Goal: Use online tool/utility: Utilize a website feature to perform a specific function

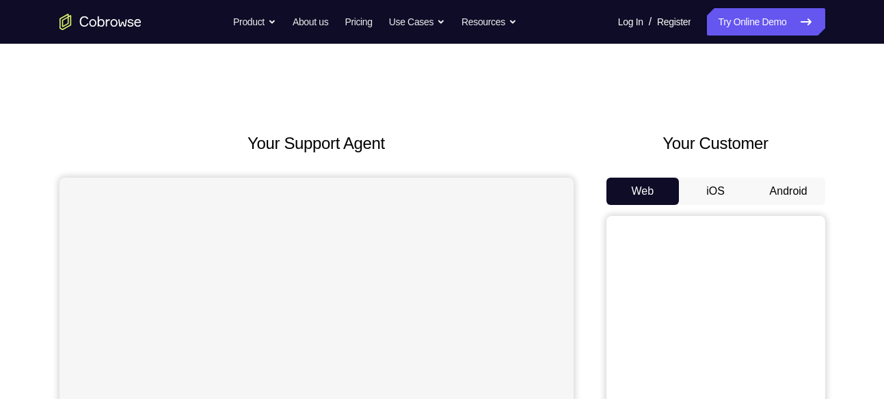
click at [806, 187] on button "Android" at bounding box center [788, 191] width 73 height 27
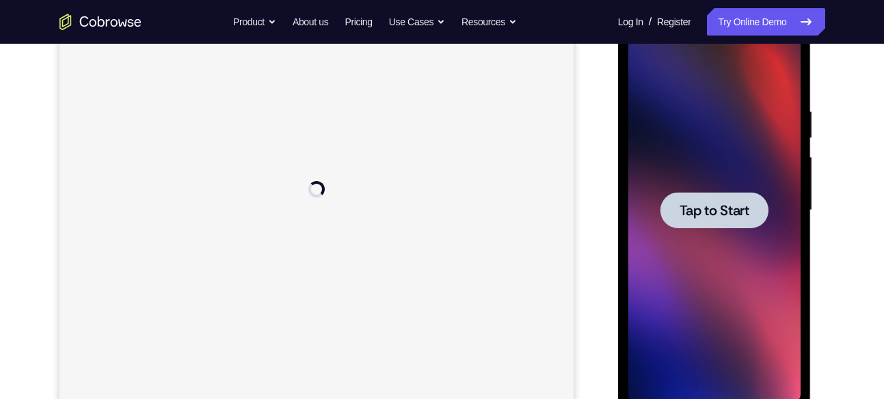
click at [734, 209] on span "Tap to Start" at bounding box center [715, 211] width 70 height 14
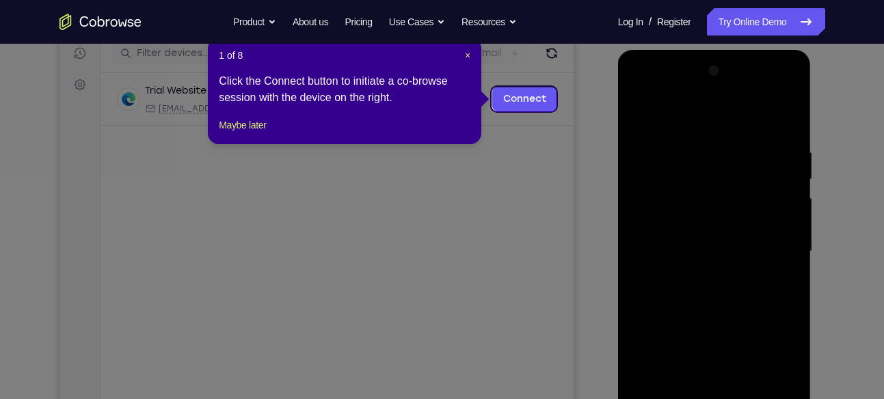
scroll to position [176, 0]
click at [468, 53] on span "×" at bounding box center [467, 56] width 5 height 11
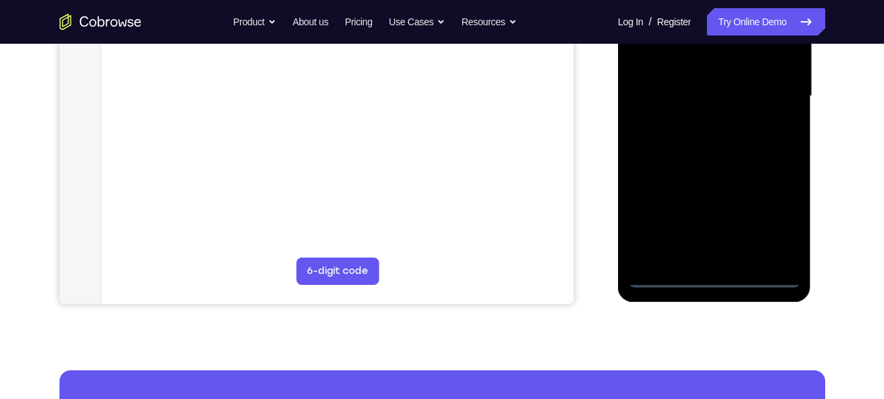
scroll to position [345, 0]
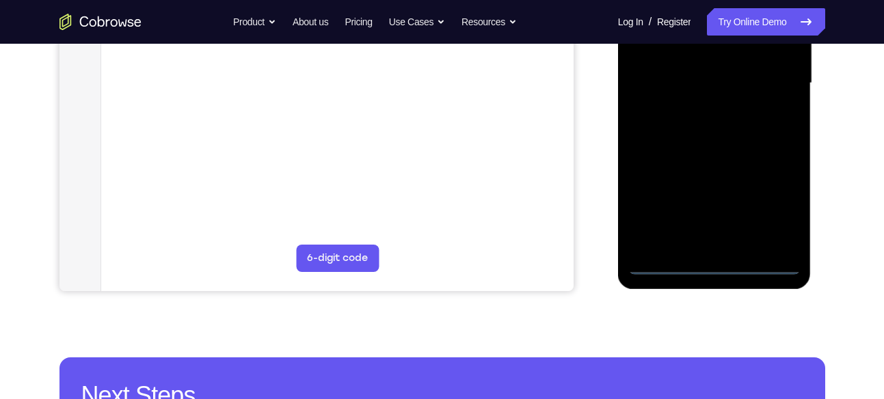
click at [708, 265] on div at bounding box center [714, 83] width 172 height 383
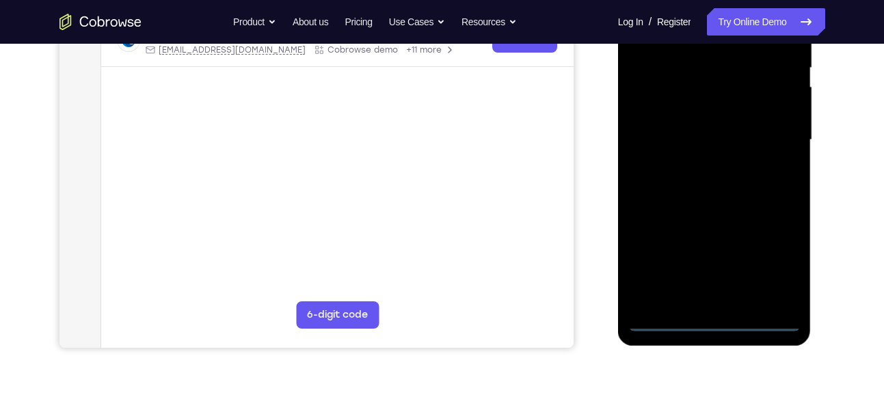
scroll to position [285, 0]
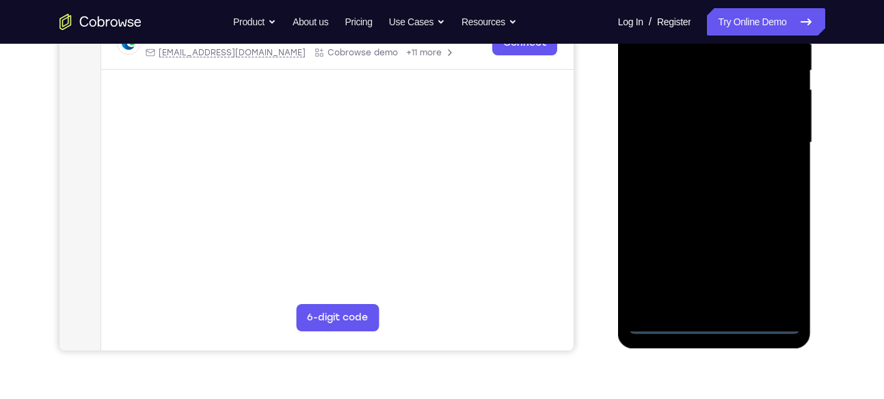
click at [704, 294] on div at bounding box center [714, 142] width 172 height 383
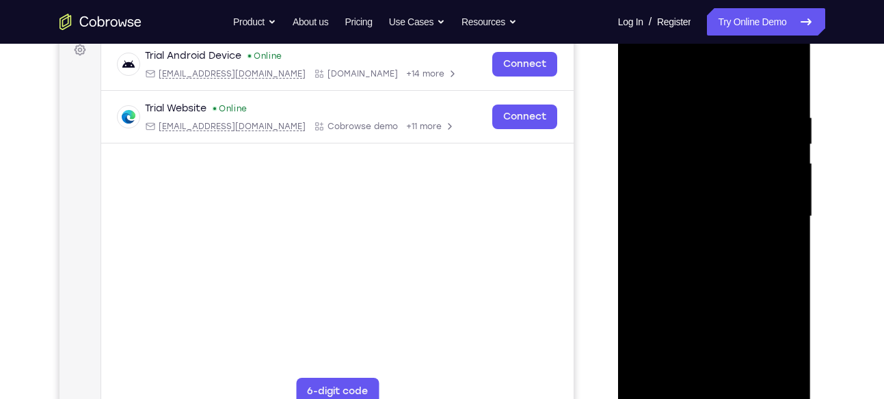
scroll to position [212, 0]
click at [771, 331] on div at bounding box center [714, 216] width 172 height 383
click at [639, 55] on div at bounding box center [714, 216] width 172 height 383
click at [722, 132] on div at bounding box center [714, 216] width 172 height 383
click at [695, 203] on div at bounding box center [714, 216] width 172 height 383
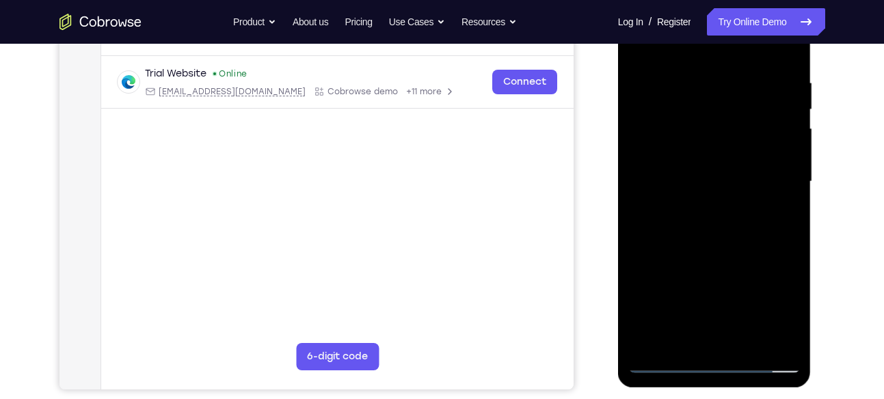
scroll to position [240, 0]
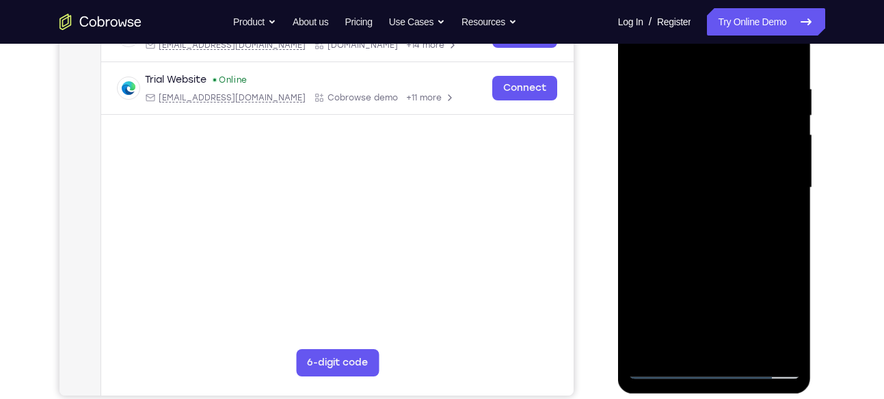
click at [736, 215] on div at bounding box center [714, 188] width 172 height 383
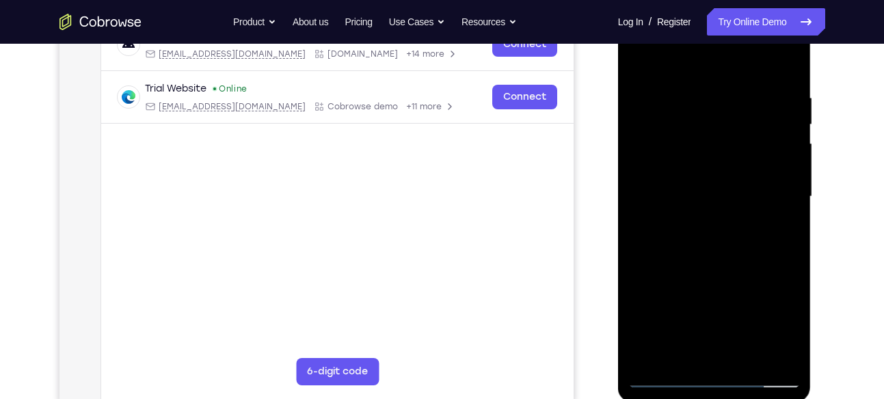
scroll to position [228, 0]
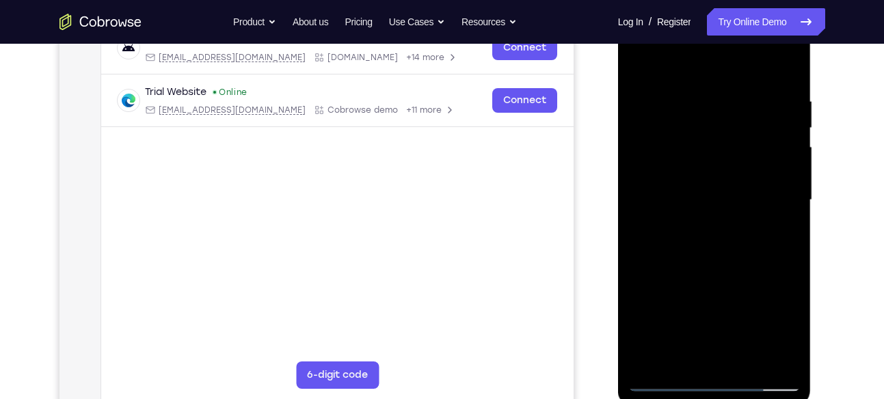
click at [638, 66] on div at bounding box center [714, 200] width 172 height 383
click at [675, 118] on div at bounding box center [714, 200] width 172 height 383
drag, startPoint x: 760, startPoint y: 257, endPoint x: 689, endPoint y: 258, distance: 71.1
click at [689, 258] on div at bounding box center [714, 200] width 172 height 383
click at [780, 260] on div at bounding box center [714, 200] width 172 height 383
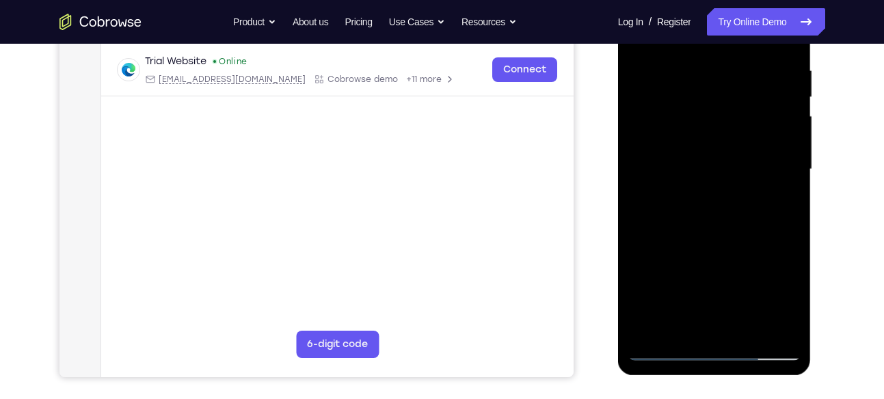
scroll to position [258, 0]
drag, startPoint x: 736, startPoint y: 197, endPoint x: 713, endPoint y: 129, distance: 72.2
click at [713, 129] on div at bounding box center [714, 170] width 172 height 383
drag, startPoint x: 704, startPoint y: 261, endPoint x: 710, endPoint y: 113, distance: 147.9
click at [710, 113] on div at bounding box center [714, 170] width 172 height 383
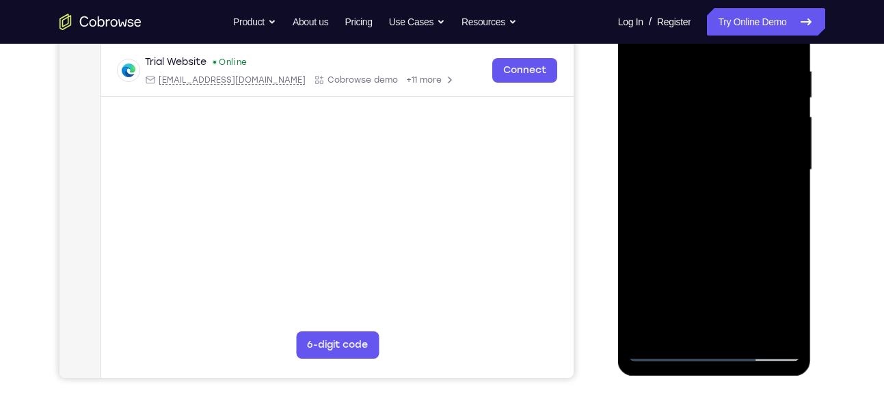
click at [646, 127] on div at bounding box center [714, 170] width 172 height 383
click at [691, 269] on div at bounding box center [714, 170] width 172 height 383
drag, startPoint x: 734, startPoint y: 269, endPoint x: 731, endPoint y: 157, distance: 111.5
click at [731, 157] on div at bounding box center [714, 170] width 172 height 383
click at [771, 211] on div at bounding box center [714, 170] width 172 height 383
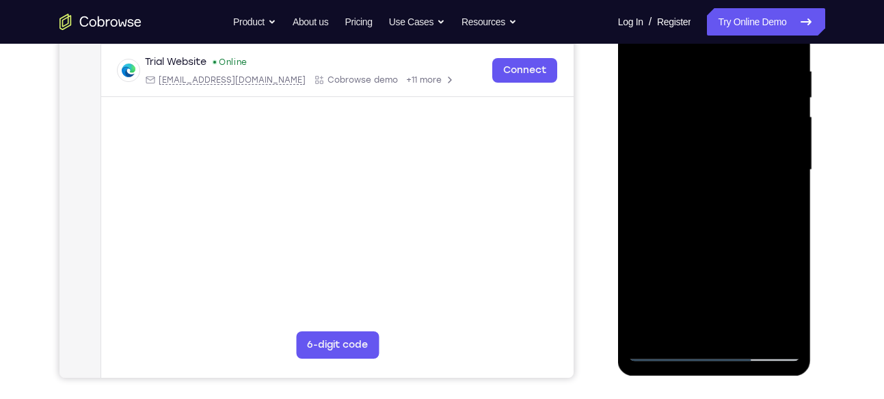
drag, startPoint x: 713, startPoint y: 270, endPoint x: 710, endPoint y: 119, distance: 151.1
click at [710, 119] on div at bounding box center [714, 170] width 172 height 383
click at [773, 215] on div at bounding box center [714, 170] width 172 height 383
click at [698, 193] on div at bounding box center [714, 170] width 172 height 383
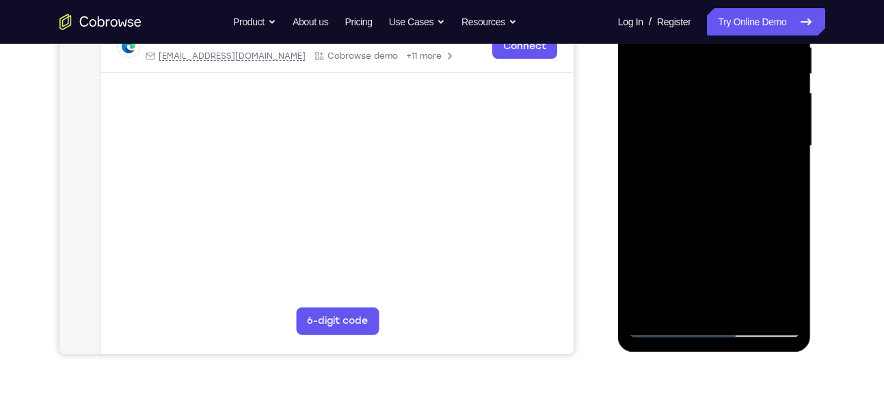
scroll to position [282, 0]
click at [713, 188] on div at bounding box center [714, 145] width 172 height 383
click at [654, 288] on div at bounding box center [714, 145] width 172 height 383
click at [656, 289] on div at bounding box center [714, 145] width 172 height 383
click at [691, 227] on div at bounding box center [714, 145] width 172 height 383
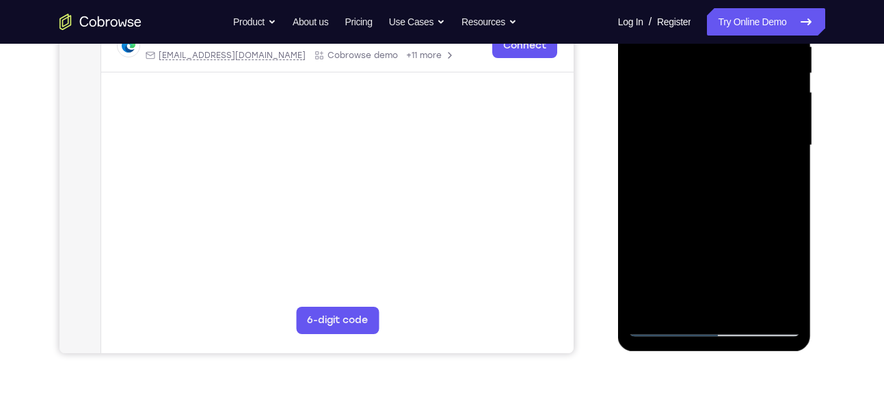
click at [661, 289] on div at bounding box center [714, 145] width 172 height 383
click at [667, 290] on div at bounding box center [714, 145] width 172 height 383
click at [672, 291] on div at bounding box center [714, 145] width 172 height 383
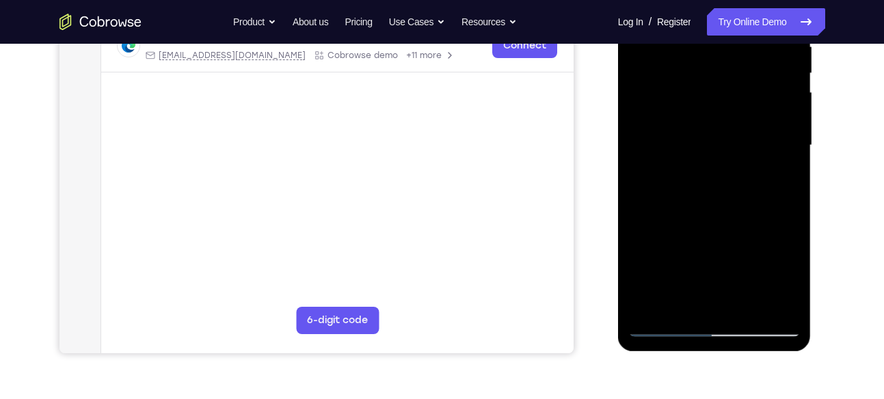
click at [676, 290] on div at bounding box center [714, 145] width 172 height 383
click at [691, 212] on div at bounding box center [714, 145] width 172 height 383
click at [680, 288] on div at bounding box center [714, 145] width 172 height 383
click at [713, 197] on div at bounding box center [714, 145] width 172 height 383
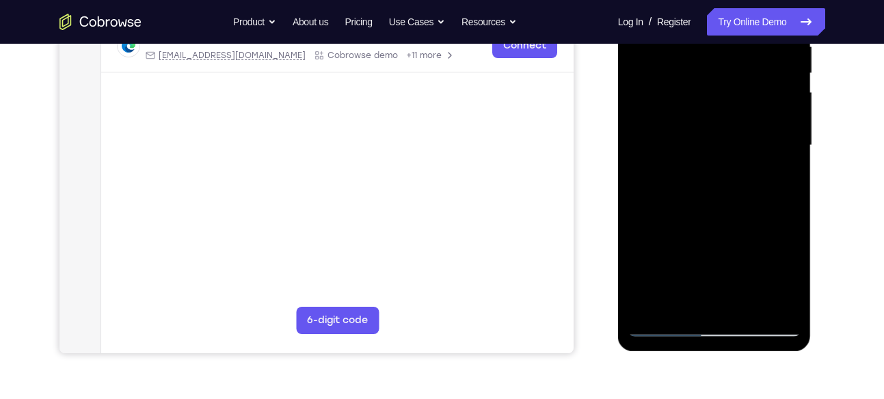
click at [684, 286] on div at bounding box center [714, 145] width 172 height 383
click at [688, 289] on div at bounding box center [714, 145] width 172 height 383
click at [693, 289] on div at bounding box center [714, 145] width 172 height 383
click at [702, 289] on div at bounding box center [714, 145] width 172 height 383
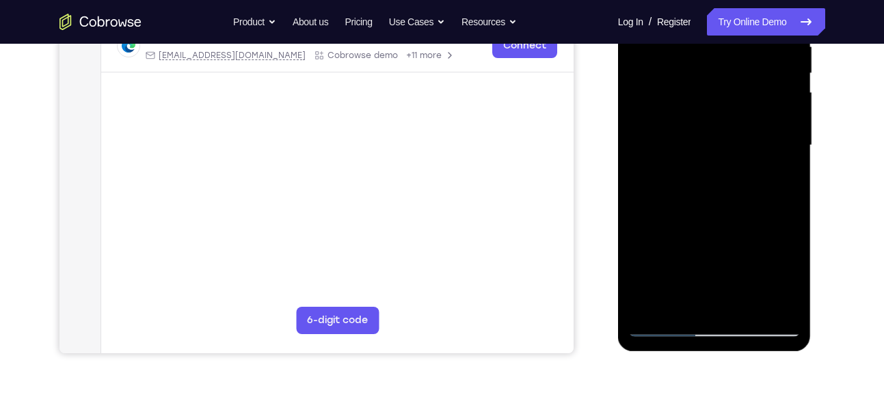
click at [701, 289] on div at bounding box center [714, 145] width 172 height 383
click at [713, 289] on div at bounding box center [714, 145] width 172 height 383
click at [708, 289] on div at bounding box center [714, 145] width 172 height 383
click at [704, 290] on div at bounding box center [714, 145] width 172 height 383
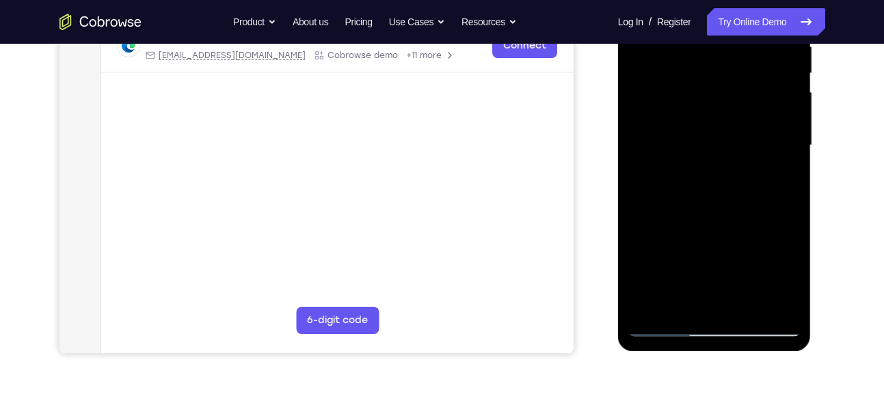
click at [704, 290] on div at bounding box center [714, 145] width 172 height 383
click at [714, 177] on div at bounding box center [714, 145] width 172 height 383
click at [715, 290] on div at bounding box center [714, 145] width 172 height 383
click at [719, 290] on div at bounding box center [714, 145] width 172 height 383
click at [726, 290] on div at bounding box center [714, 145] width 172 height 383
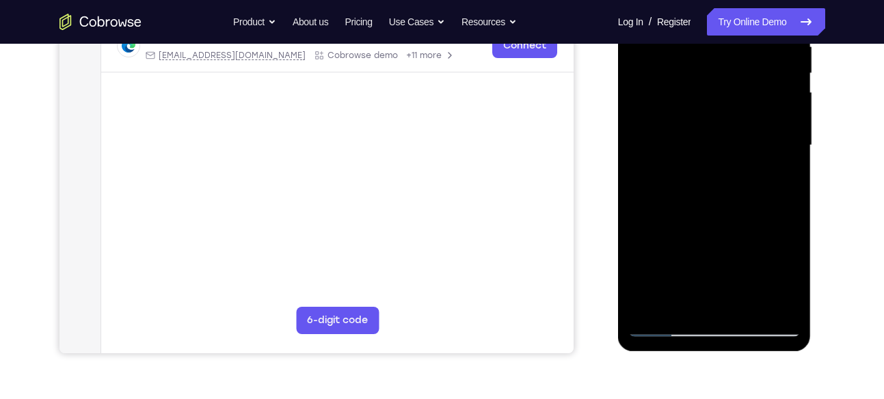
click at [723, 290] on div at bounding box center [714, 145] width 172 height 383
click at [720, 290] on div at bounding box center [714, 145] width 172 height 383
click at [723, 290] on div at bounding box center [714, 145] width 172 height 383
click at [726, 291] on div at bounding box center [714, 145] width 172 height 383
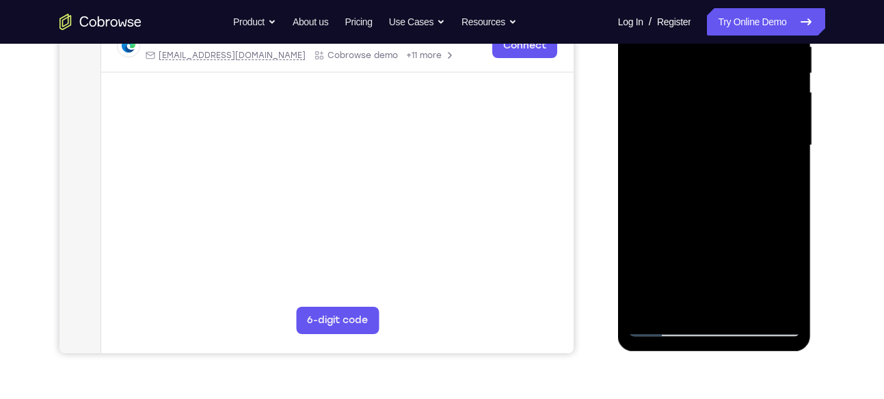
click at [730, 290] on div at bounding box center [714, 145] width 172 height 383
click at [730, 289] on div at bounding box center [714, 145] width 172 height 383
click at [734, 291] on div at bounding box center [714, 145] width 172 height 383
click at [743, 291] on div at bounding box center [714, 145] width 172 height 383
click at [756, 290] on div at bounding box center [714, 145] width 172 height 383
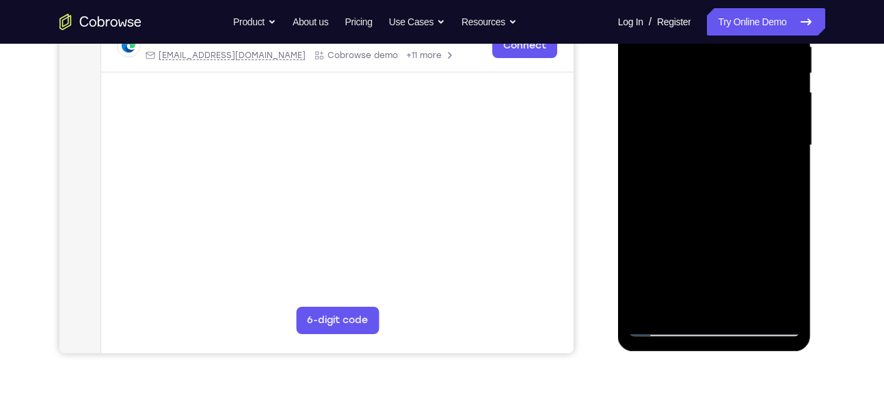
click at [746, 248] on div at bounding box center [714, 145] width 172 height 383
click at [764, 290] on div at bounding box center [714, 145] width 172 height 383
click at [772, 290] on div at bounding box center [714, 145] width 172 height 383
click at [784, 290] on div at bounding box center [714, 145] width 172 height 383
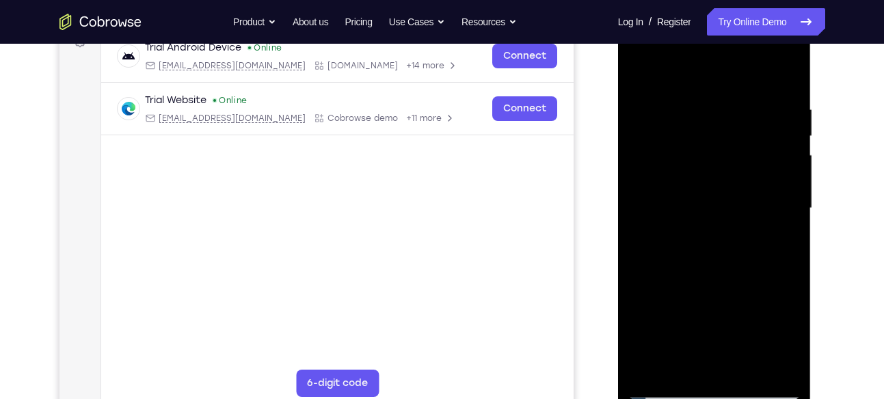
scroll to position [219, 0]
click at [639, 68] on div at bounding box center [714, 209] width 172 height 383
click at [694, 291] on div at bounding box center [714, 209] width 172 height 383
click at [760, 276] on div at bounding box center [714, 209] width 172 height 383
click at [718, 302] on div at bounding box center [714, 209] width 172 height 383
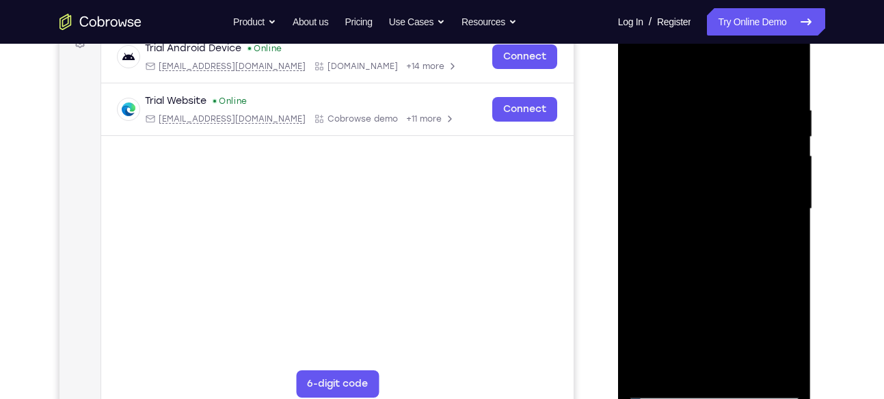
click at [732, 235] on div at bounding box center [714, 209] width 172 height 383
click at [755, 228] on div at bounding box center [714, 209] width 172 height 383
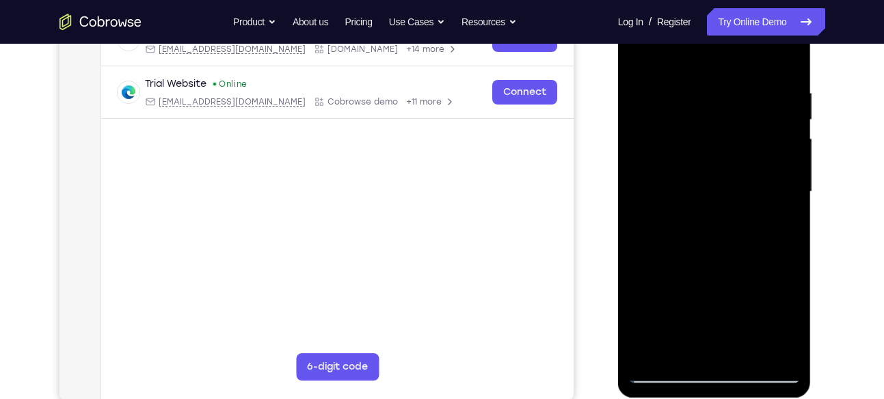
scroll to position [237, 0]
click at [713, 203] on div at bounding box center [714, 191] width 172 height 383
click at [682, 331] on div at bounding box center [714, 191] width 172 height 383
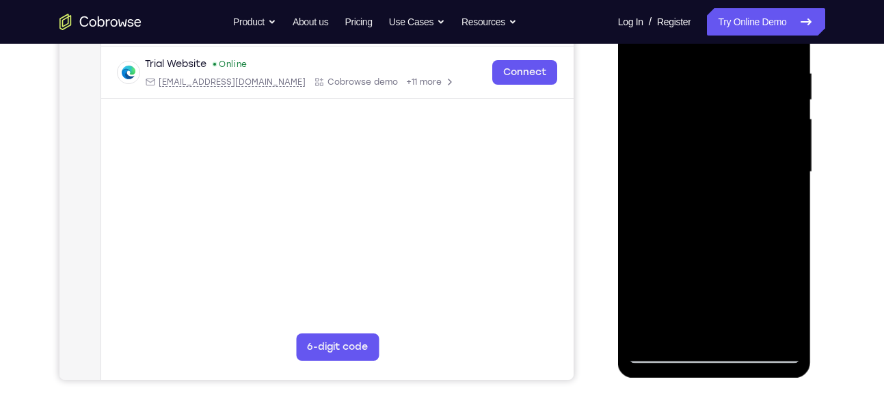
scroll to position [256, 0]
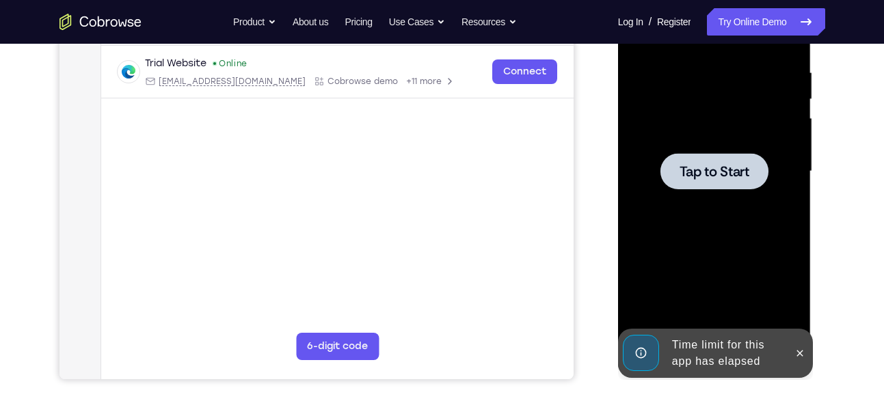
click at [720, 174] on span "Tap to Start" at bounding box center [715, 172] width 70 height 14
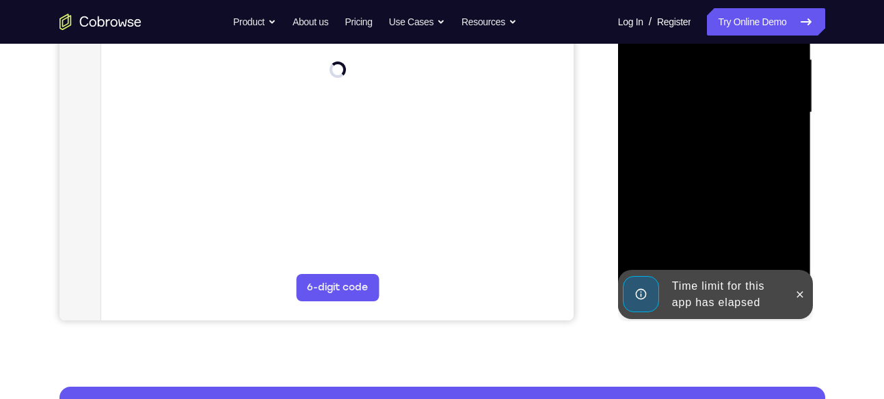
scroll to position [316, 0]
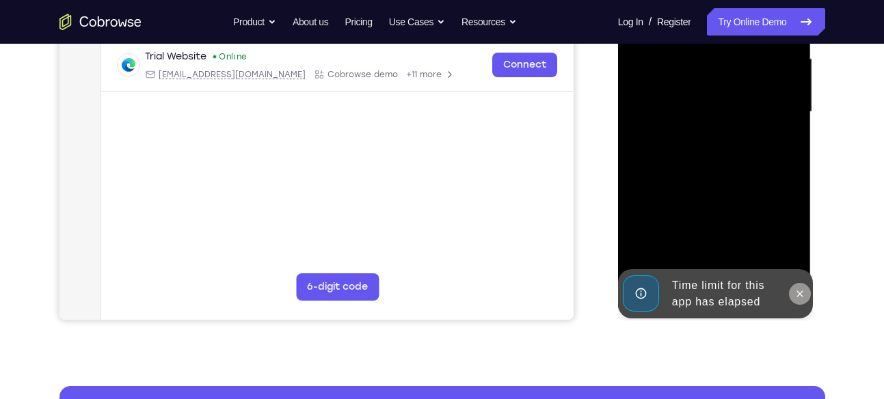
click at [799, 293] on icon at bounding box center [800, 294] width 6 height 6
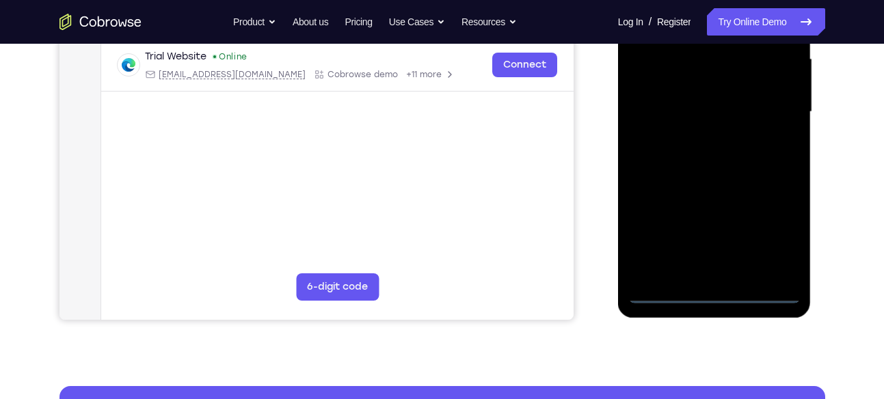
click at [716, 291] on div at bounding box center [714, 112] width 172 height 383
click at [776, 232] on div at bounding box center [714, 112] width 172 height 383
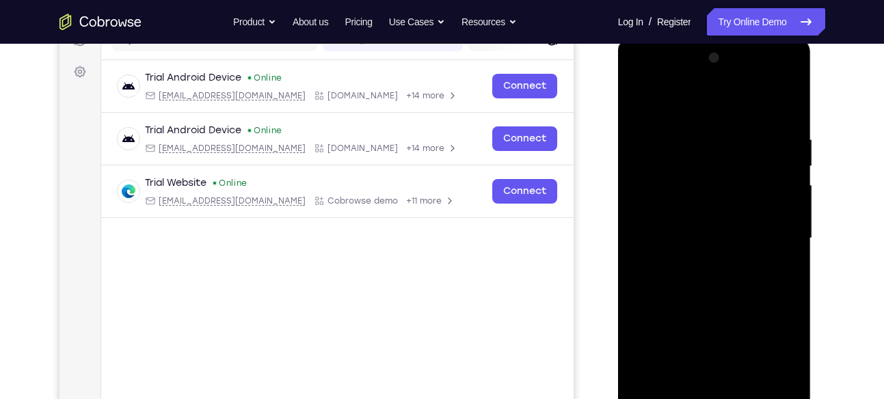
scroll to position [187, 0]
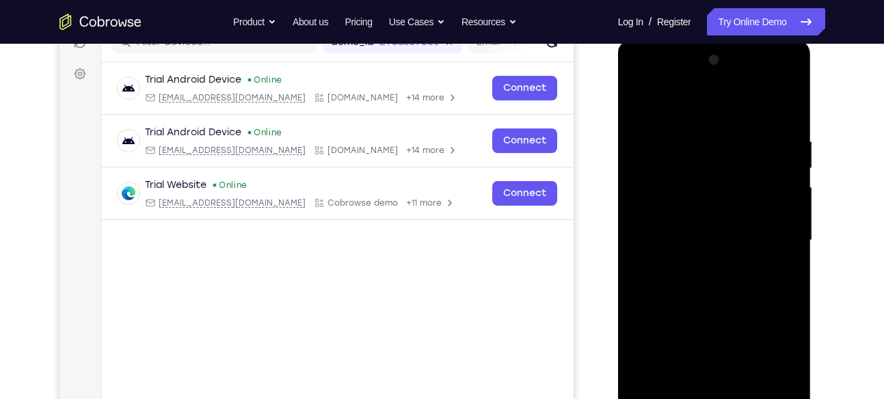
click at [640, 78] on div at bounding box center [714, 240] width 172 height 383
click at [703, 161] on div at bounding box center [714, 240] width 172 height 383
click at [674, 233] on div at bounding box center [714, 240] width 172 height 383
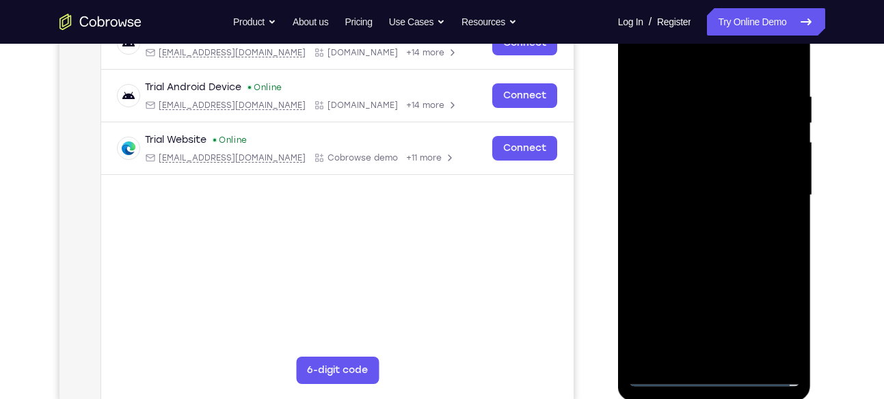
scroll to position [233, 0]
click at [706, 222] on div at bounding box center [714, 194] width 172 height 383
click at [636, 57] on div at bounding box center [714, 194] width 172 height 383
click at [669, 130] on div at bounding box center [714, 194] width 172 height 383
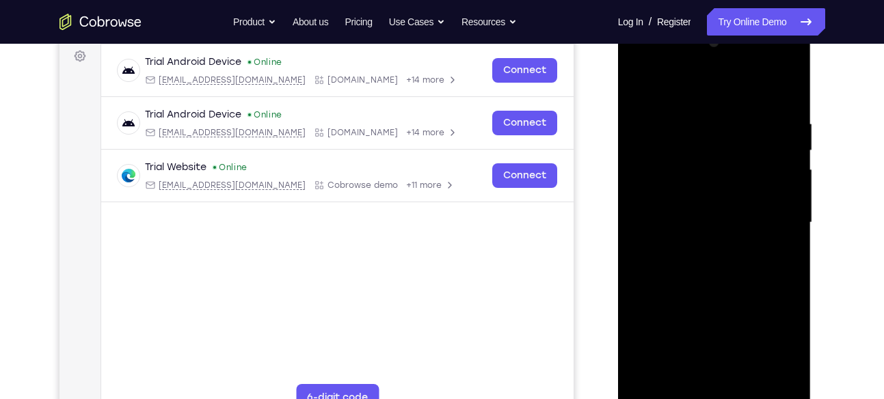
scroll to position [202, 0]
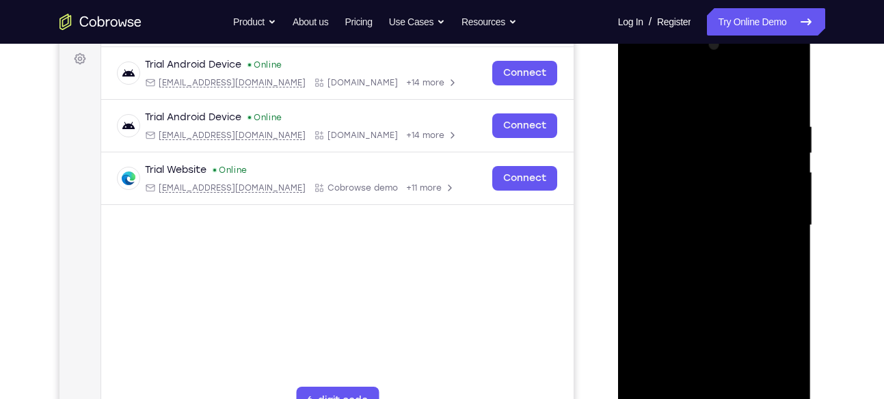
click at [639, 90] on div at bounding box center [714, 225] width 172 height 383
click at [637, 86] on div at bounding box center [714, 225] width 172 height 383
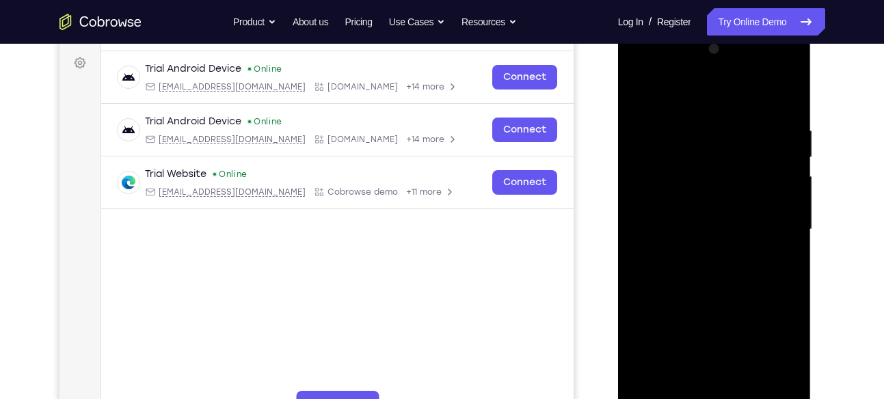
scroll to position [190, 0]
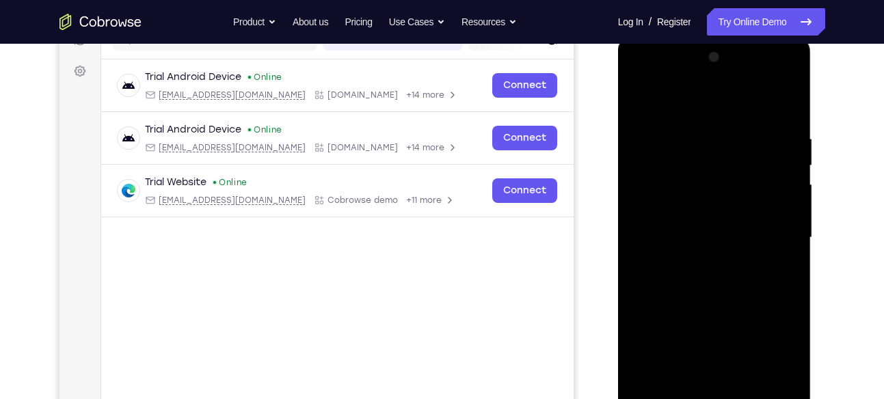
drag, startPoint x: 667, startPoint y: 208, endPoint x: 680, endPoint y: 118, distance: 91.1
click at [680, 118] on div at bounding box center [714, 237] width 172 height 383
drag, startPoint x: 646, startPoint y: 97, endPoint x: 669, endPoint y: 226, distance: 131.3
click at [669, 226] on div at bounding box center [714, 237] width 172 height 383
click at [643, 96] on div at bounding box center [714, 237] width 172 height 383
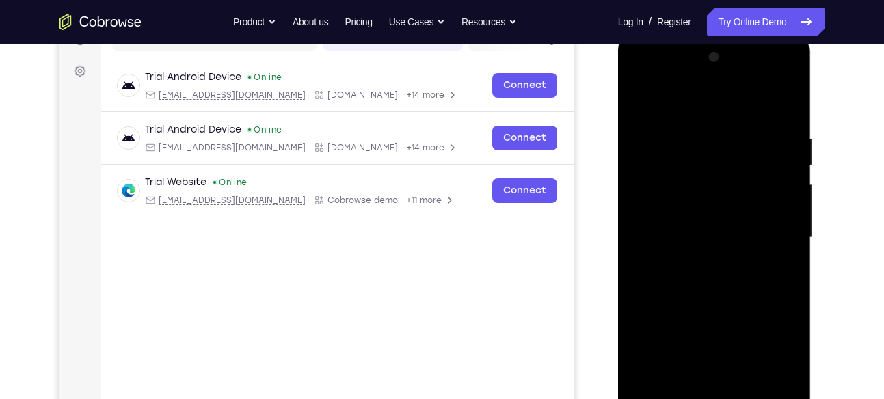
click at [700, 163] on div at bounding box center [714, 237] width 172 height 383
drag, startPoint x: 785, startPoint y: 293, endPoint x: 703, endPoint y: 290, distance: 82.1
click at [703, 290] on div at bounding box center [714, 237] width 172 height 383
click at [799, 296] on div at bounding box center [714, 237] width 172 height 383
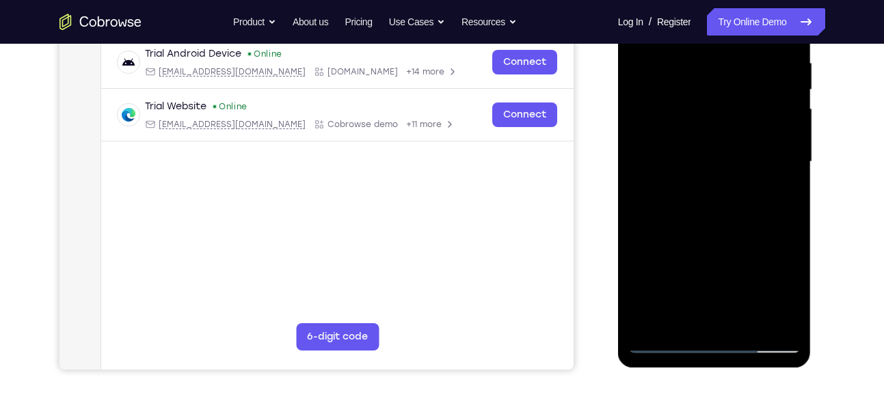
scroll to position [267, 0]
drag, startPoint x: 734, startPoint y: 269, endPoint x: 737, endPoint y: 161, distance: 108.8
click at [737, 161] on div at bounding box center [714, 161] width 172 height 383
drag, startPoint x: 715, startPoint y: 254, endPoint x: 718, endPoint y: 177, distance: 77.3
click at [718, 177] on div at bounding box center [714, 161] width 172 height 383
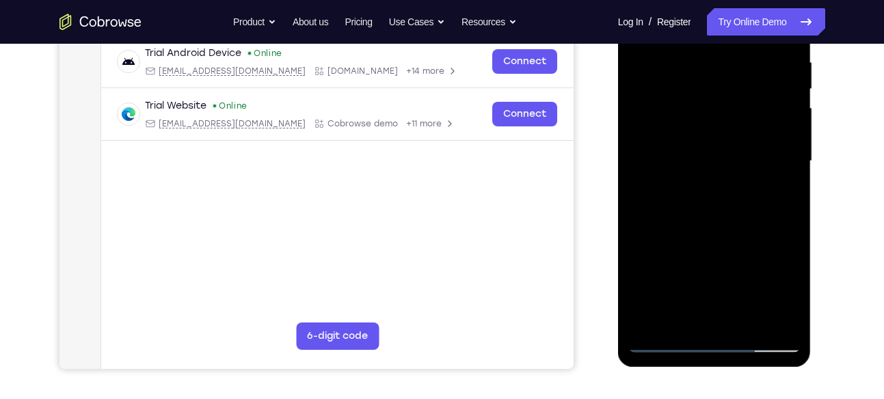
click at [676, 243] on div at bounding box center [714, 161] width 172 height 383
click at [682, 265] on div at bounding box center [714, 161] width 172 height 383
drag, startPoint x: 729, startPoint y: 271, endPoint x: 725, endPoint y: 137, distance: 134.1
click at [725, 137] on div at bounding box center [714, 161] width 172 height 383
drag, startPoint x: 721, startPoint y: 241, endPoint x: 731, endPoint y: 165, distance: 77.3
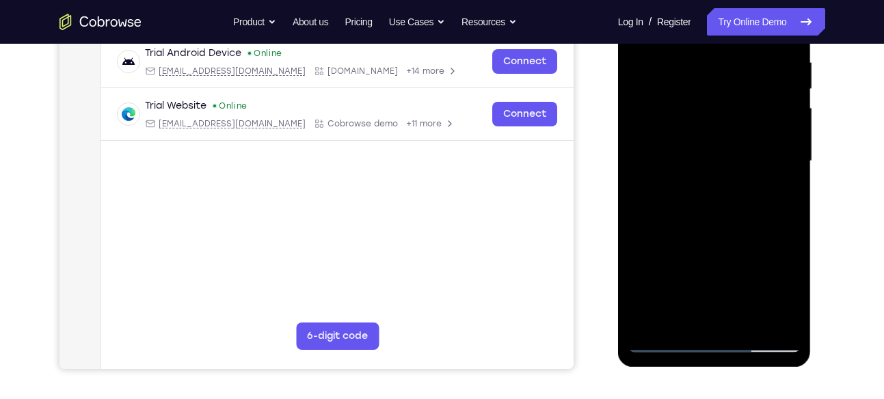
click at [731, 165] on div at bounding box center [714, 161] width 172 height 383
click at [765, 270] on div at bounding box center [714, 161] width 172 height 383
click at [751, 230] on div at bounding box center [714, 161] width 172 height 383
click at [753, 228] on div at bounding box center [714, 161] width 172 height 383
click at [702, 252] on div at bounding box center [714, 161] width 172 height 383
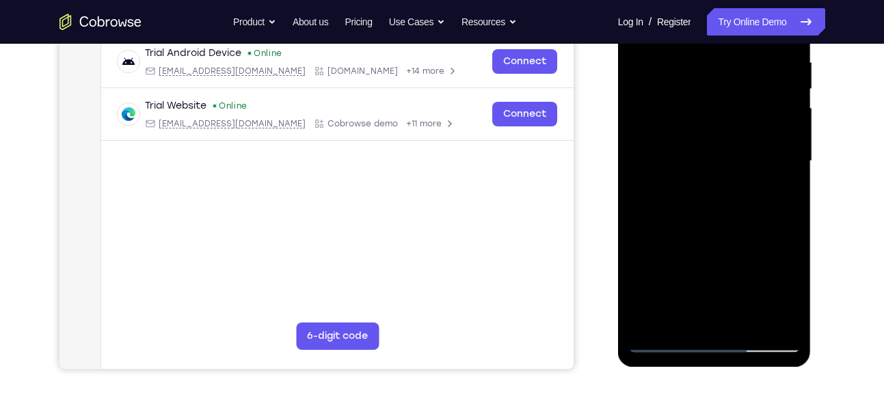
click at [693, 304] on div at bounding box center [714, 161] width 172 height 383
click at [710, 304] on div at bounding box center [714, 161] width 172 height 383
click at [737, 300] on div at bounding box center [714, 161] width 172 height 383
click at [747, 304] on div at bounding box center [714, 161] width 172 height 383
click at [637, 314] on div at bounding box center [714, 161] width 172 height 383
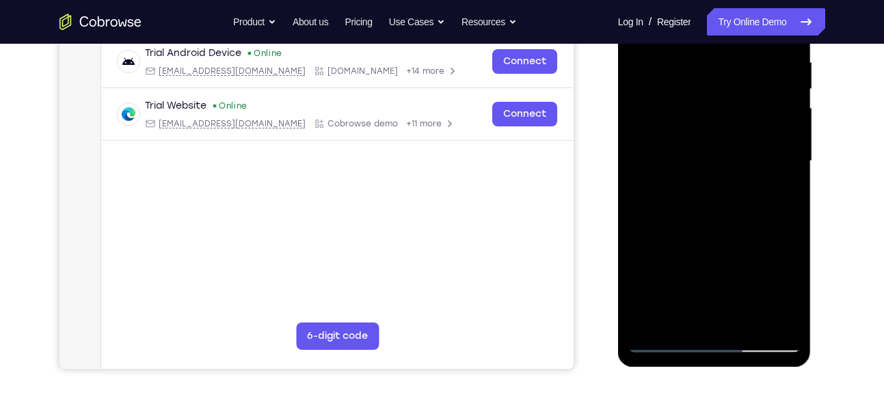
click at [762, 306] on div at bounding box center [714, 161] width 172 height 383
click at [780, 306] on div at bounding box center [714, 161] width 172 height 383
click at [789, 306] on div at bounding box center [714, 161] width 172 height 383
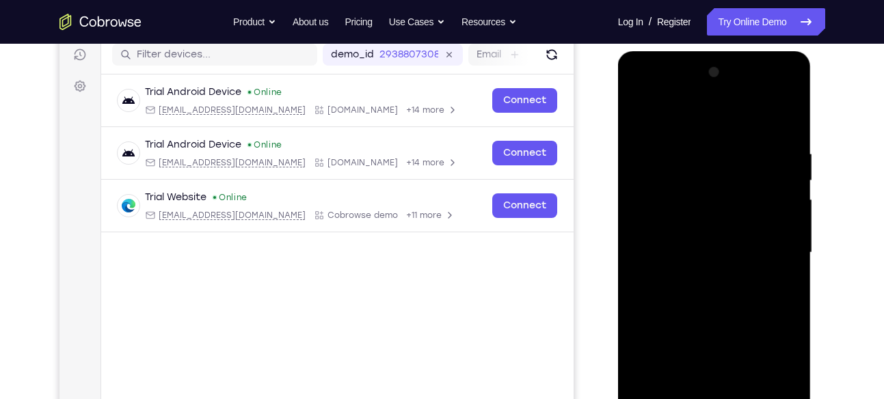
scroll to position [174, 0]
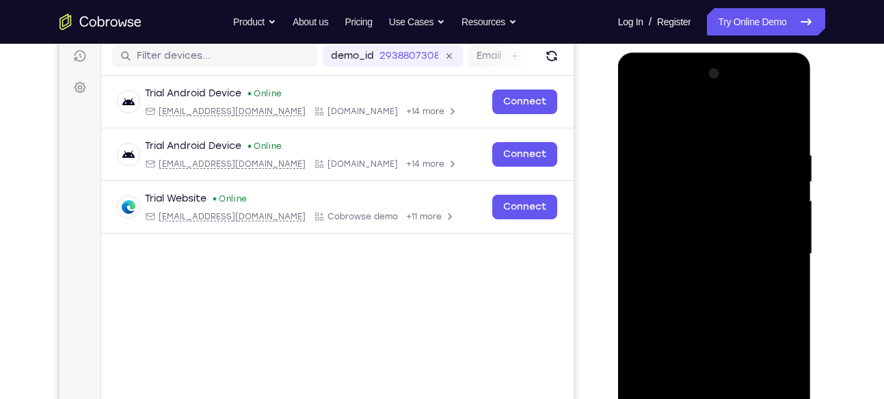
click at [638, 114] on div at bounding box center [714, 254] width 172 height 383
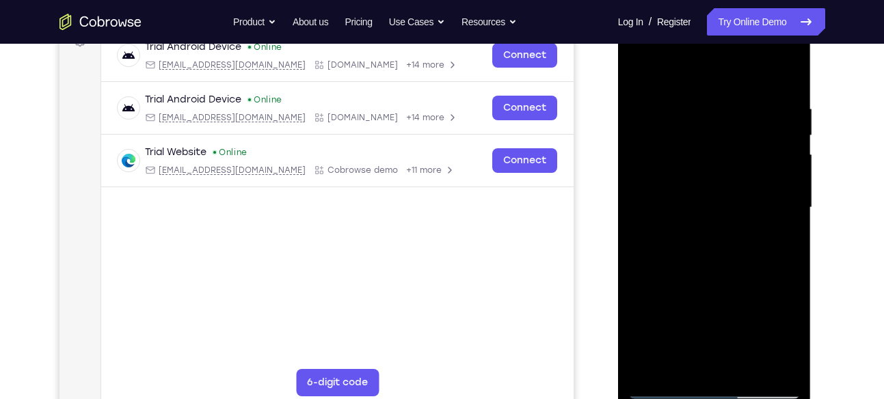
click at [696, 291] on div at bounding box center [714, 207] width 172 height 383
click at [762, 155] on div at bounding box center [714, 207] width 172 height 383
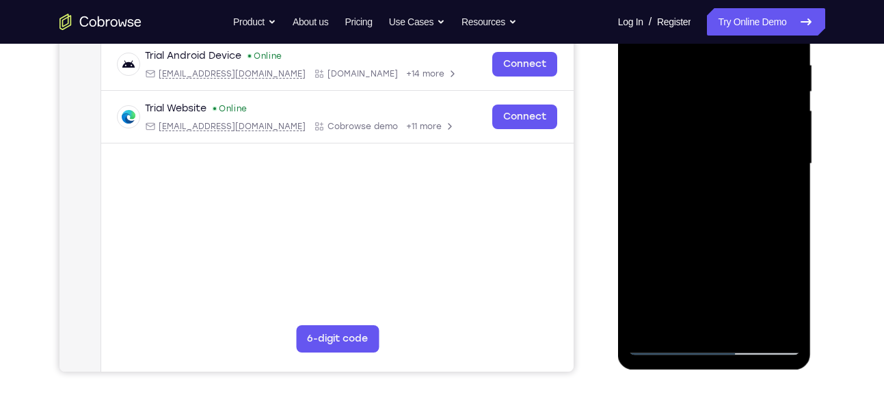
scroll to position [265, 0]
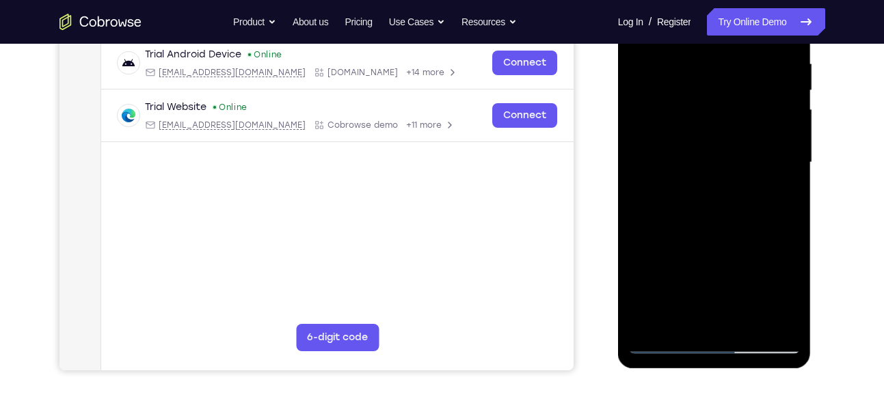
click at [762, 265] on div at bounding box center [714, 162] width 172 height 383
click at [732, 260] on div at bounding box center [714, 162] width 172 height 383
drag, startPoint x: 720, startPoint y: 276, endPoint x: 721, endPoint y: 119, distance: 157.3
click at [721, 119] on div at bounding box center [714, 162] width 172 height 383
click at [762, 270] on div at bounding box center [714, 162] width 172 height 383
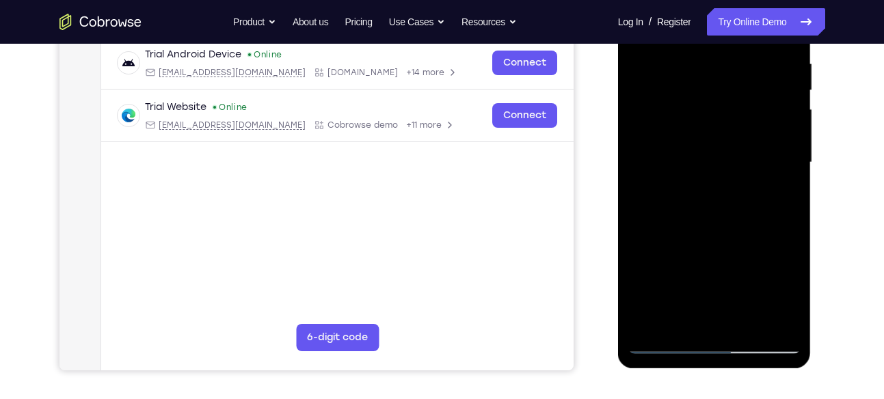
drag, startPoint x: 743, startPoint y: 271, endPoint x: 731, endPoint y: 117, distance: 154.3
click at [731, 117] on div at bounding box center [714, 162] width 172 height 383
drag, startPoint x: 756, startPoint y: 254, endPoint x: 747, endPoint y: 114, distance: 139.8
click at [747, 114] on div at bounding box center [714, 162] width 172 height 383
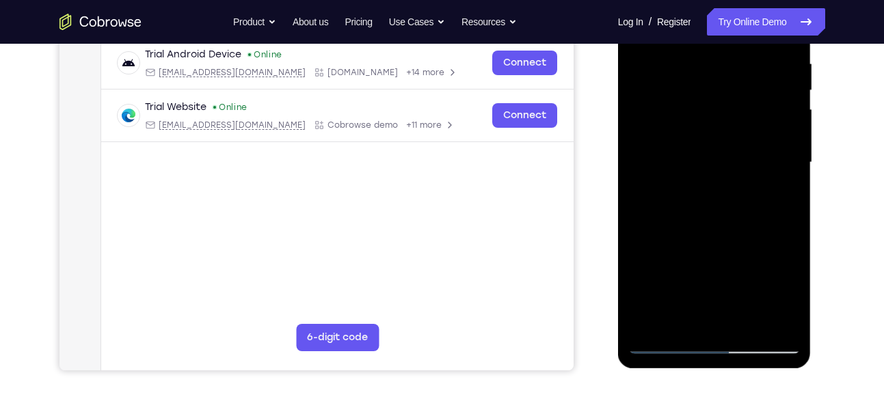
click at [770, 216] on div at bounding box center [714, 162] width 172 height 383
drag, startPoint x: 746, startPoint y: 206, endPoint x: 741, endPoint y: 85, distance: 120.4
click at [741, 85] on div at bounding box center [714, 162] width 172 height 383
drag, startPoint x: 727, startPoint y: 226, endPoint x: 739, endPoint y: 131, distance: 96.5
click at [739, 131] on div at bounding box center [714, 162] width 172 height 383
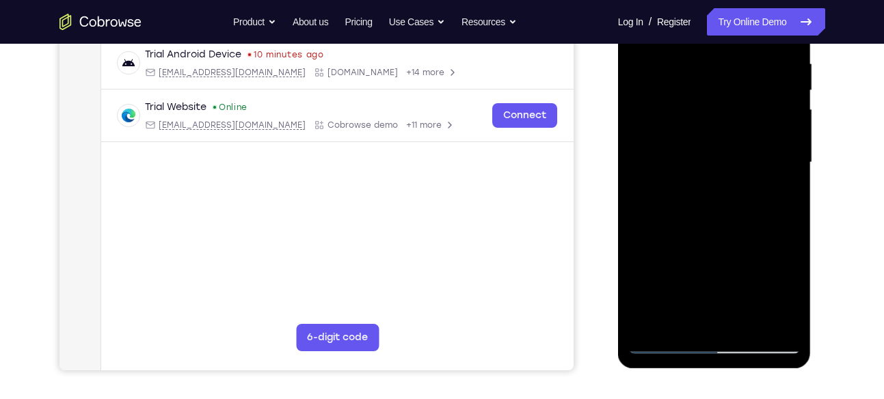
click at [760, 246] on div at bounding box center [714, 162] width 172 height 383
drag, startPoint x: 734, startPoint y: 263, endPoint x: 739, endPoint y: 118, distance: 145.0
click at [739, 118] on div at bounding box center [714, 162] width 172 height 383
drag, startPoint x: 727, startPoint y: 239, endPoint x: 741, endPoint y: 89, distance: 151.1
click at [741, 89] on div at bounding box center [714, 162] width 172 height 383
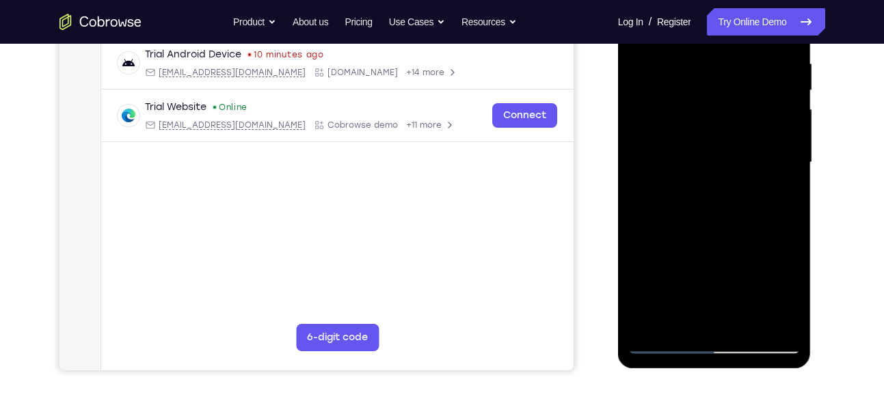
drag, startPoint x: 717, startPoint y: 239, endPoint x: 735, endPoint y: 136, distance: 104.1
click at [735, 136] on div at bounding box center [714, 162] width 172 height 383
click at [771, 263] on div at bounding box center [714, 162] width 172 height 383
drag, startPoint x: 728, startPoint y: 265, endPoint x: 734, endPoint y: 122, distance: 143.1
click at [734, 122] on div at bounding box center [714, 162] width 172 height 383
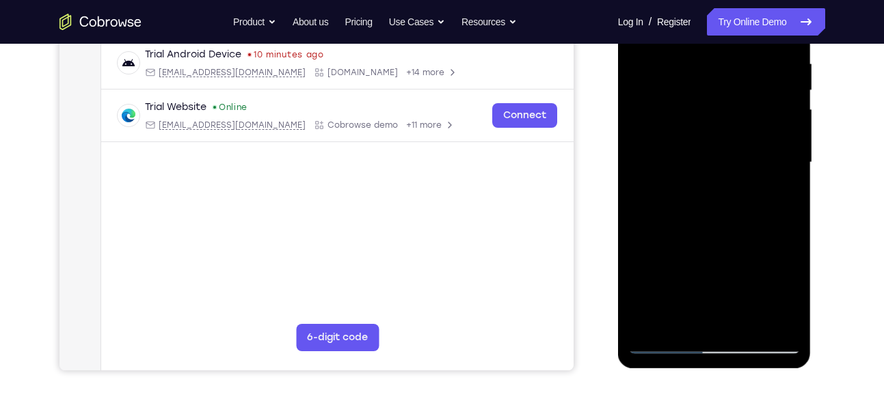
drag, startPoint x: 718, startPoint y: 267, endPoint x: 734, endPoint y: 128, distance: 139.7
click at [734, 128] on div at bounding box center [714, 162] width 172 height 383
click at [768, 245] on div at bounding box center [714, 162] width 172 height 383
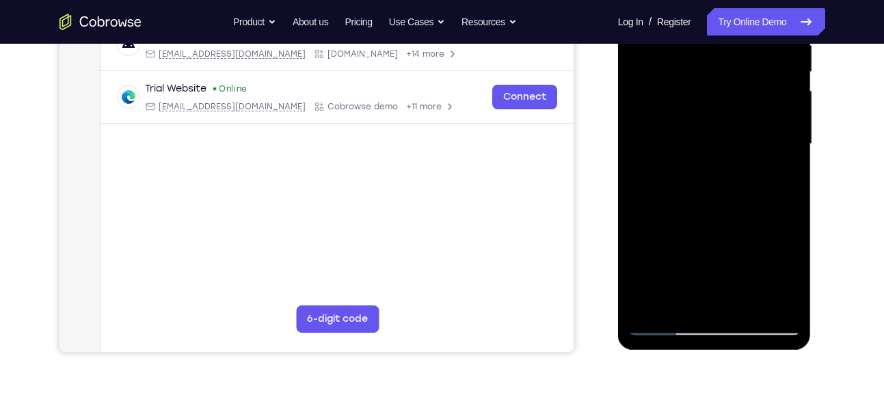
scroll to position [284, 0]
drag, startPoint x: 726, startPoint y: 263, endPoint x: 728, endPoint y: 157, distance: 106.0
click at [728, 157] on div at bounding box center [714, 143] width 172 height 383
drag, startPoint x: 714, startPoint y: 272, endPoint x: 716, endPoint y: 178, distance: 94.4
click at [716, 178] on div at bounding box center [714, 143] width 172 height 383
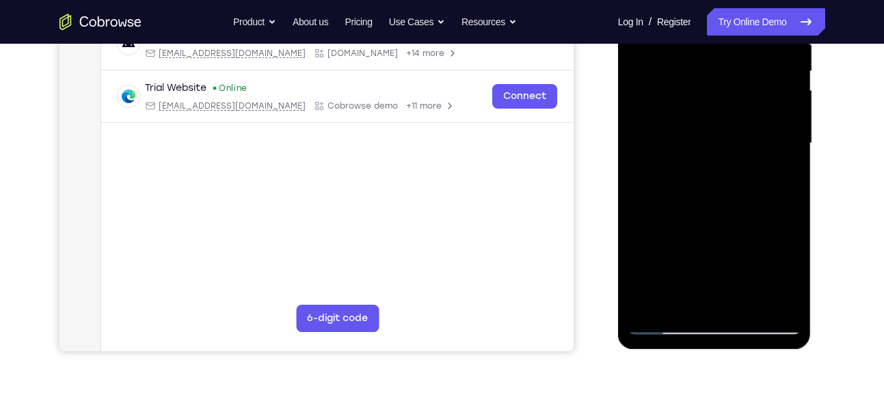
click at [766, 256] on div at bounding box center [714, 143] width 172 height 383
drag, startPoint x: 707, startPoint y: 278, endPoint x: 715, endPoint y: 167, distance: 111.1
click at [715, 167] on div at bounding box center [714, 143] width 172 height 383
drag, startPoint x: 726, startPoint y: 271, endPoint x: 730, endPoint y: 161, distance: 110.9
click at [730, 161] on div at bounding box center [714, 143] width 172 height 383
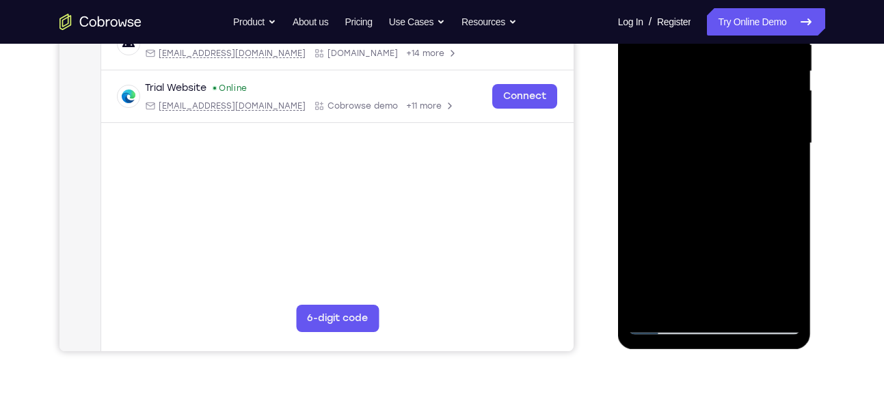
click at [767, 261] on div at bounding box center [714, 143] width 172 height 383
drag, startPoint x: 712, startPoint y: 265, endPoint x: 739, endPoint y: 110, distance: 157.5
click at [739, 110] on div at bounding box center [714, 143] width 172 height 383
drag, startPoint x: 723, startPoint y: 239, endPoint x: 739, endPoint y: 176, distance: 65.5
click at [739, 176] on div at bounding box center [714, 143] width 172 height 383
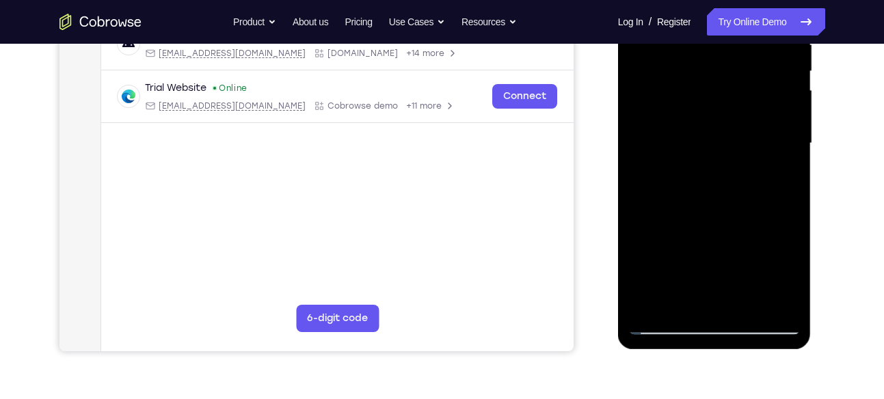
click at [769, 229] on div at bounding box center [714, 143] width 172 height 383
drag, startPoint x: 727, startPoint y: 263, endPoint x: 728, endPoint y: 141, distance: 121.7
click at [728, 141] on div at bounding box center [714, 143] width 172 height 383
drag, startPoint x: 713, startPoint y: 269, endPoint x: 737, endPoint y: 146, distance: 126.1
click at [737, 146] on div at bounding box center [714, 143] width 172 height 383
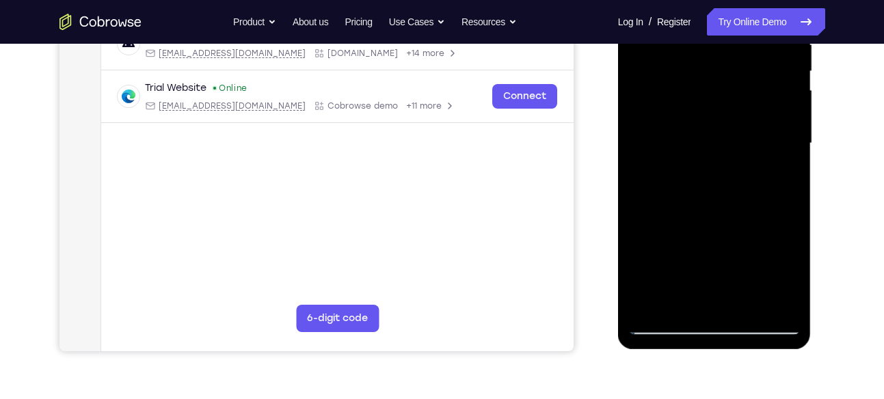
click at [767, 237] on div at bounding box center [714, 143] width 172 height 383
drag, startPoint x: 704, startPoint y: 276, endPoint x: 722, endPoint y: 139, distance: 137.9
click at [722, 139] on div at bounding box center [714, 143] width 172 height 383
drag, startPoint x: 724, startPoint y: 261, endPoint x: 744, endPoint y: 161, distance: 101.8
click at [744, 161] on div at bounding box center [714, 143] width 172 height 383
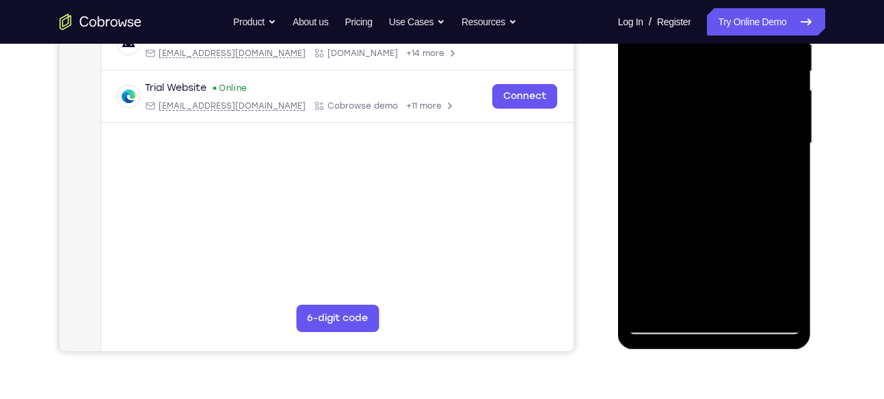
click at [762, 243] on div at bounding box center [714, 143] width 172 height 383
drag, startPoint x: 715, startPoint y: 283, endPoint x: 725, endPoint y: 139, distance: 144.6
click at [725, 139] on div at bounding box center [714, 143] width 172 height 383
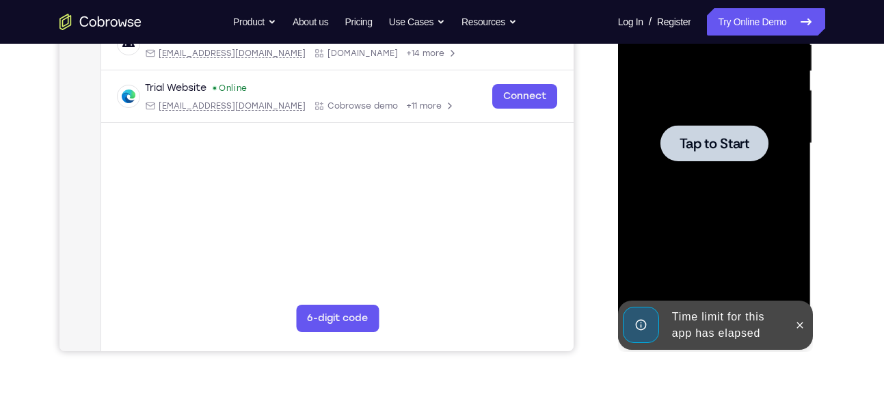
click at [755, 157] on div "Tap to Start" at bounding box center [714, 143] width 172 height 383
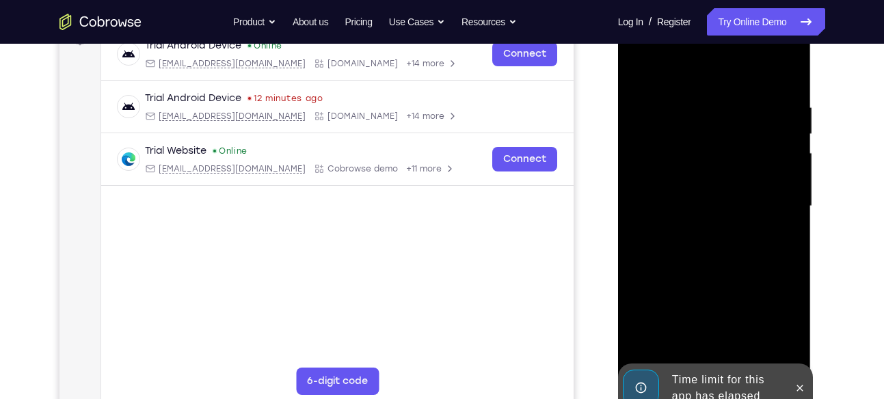
scroll to position [224, 0]
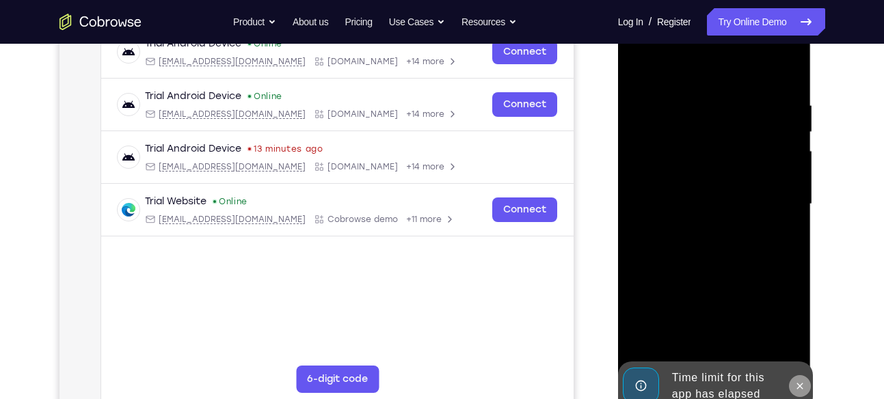
click at [800, 382] on icon at bounding box center [800, 386] width 11 height 11
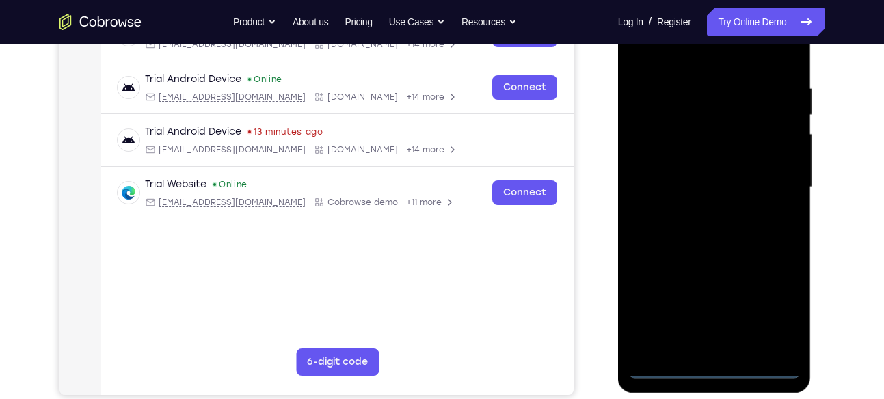
scroll to position [241, 0]
click at [719, 368] on div at bounding box center [714, 186] width 172 height 383
click at [690, 340] on div at bounding box center [714, 186] width 172 height 383
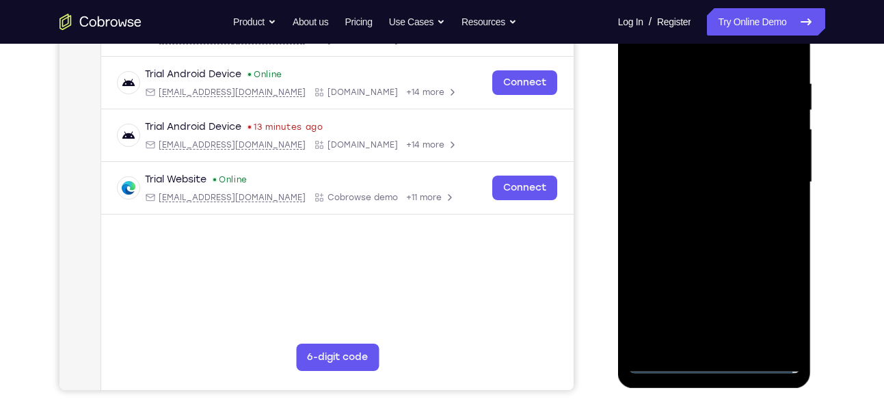
scroll to position [246, 0]
click at [788, 351] on div at bounding box center [714, 181] width 172 height 383
click at [792, 337] on div at bounding box center [714, 181] width 172 height 383
click at [775, 315] on div at bounding box center [714, 181] width 172 height 383
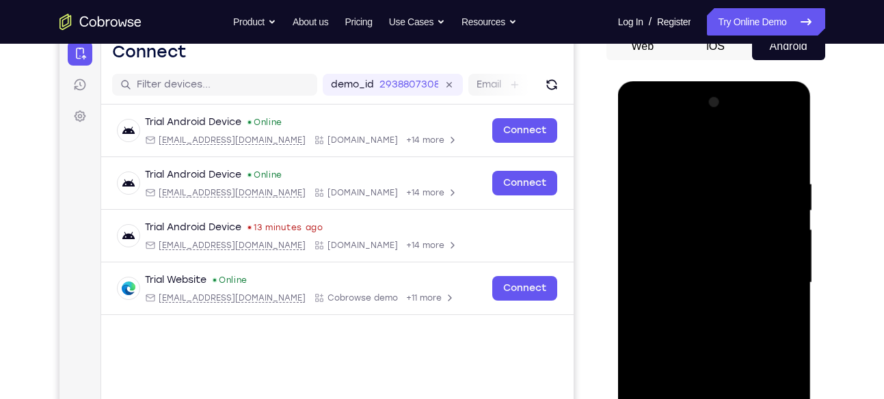
scroll to position [135, 0]
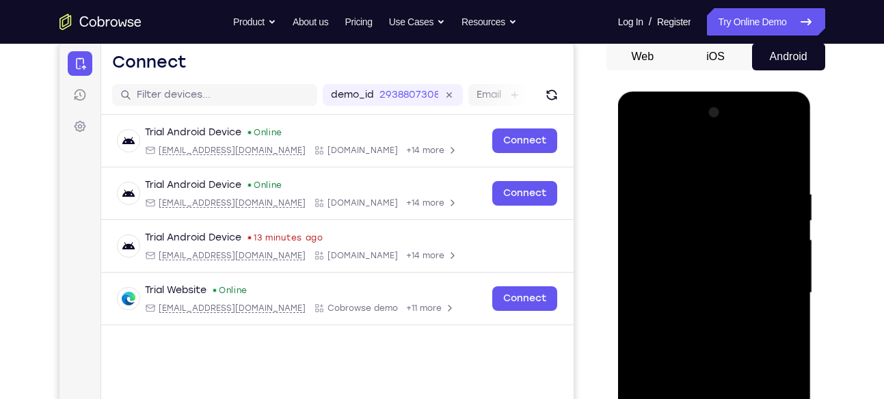
click at [637, 132] on div at bounding box center [714, 293] width 172 height 383
click at [694, 215] on div at bounding box center [714, 293] width 172 height 383
click at [671, 283] on div at bounding box center [714, 293] width 172 height 383
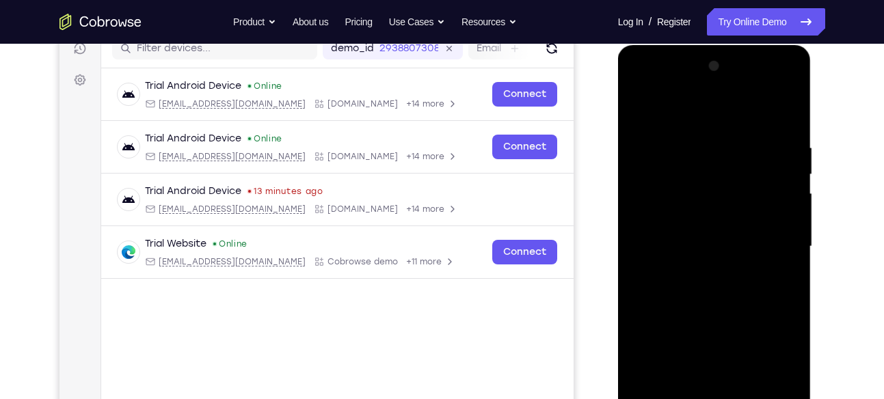
scroll to position [182, 0]
click at [728, 274] on div at bounding box center [714, 246] width 172 height 383
click at [642, 109] on div at bounding box center [714, 246] width 172 height 383
click at [646, 170] on div at bounding box center [714, 246] width 172 height 383
drag, startPoint x: 783, startPoint y: 306, endPoint x: 701, endPoint y: 304, distance: 82.1
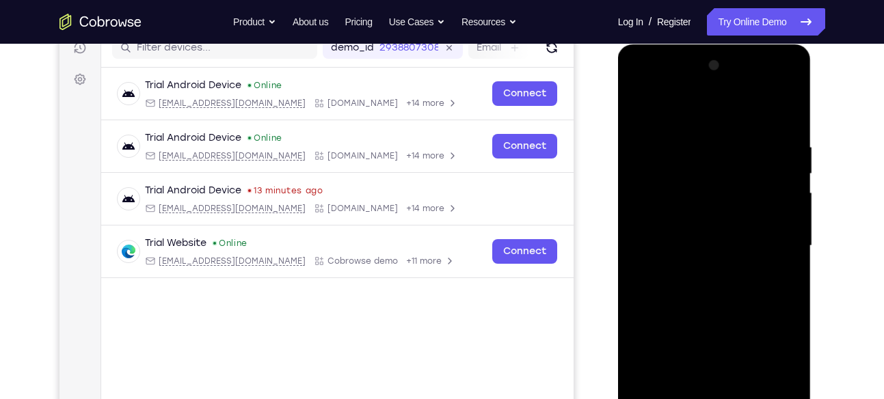
click at [701, 304] on div at bounding box center [714, 246] width 172 height 383
click at [797, 304] on div at bounding box center [714, 246] width 172 height 383
click at [643, 346] on div at bounding box center [714, 246] width 172 height 383
click at [689, 351] on div at bounding box center [714, 246] width 172 height 383
drag, startPoint x: 695, startPoint y: 336, endPoint x: 722, endPoint y: 194, distance: 145.4
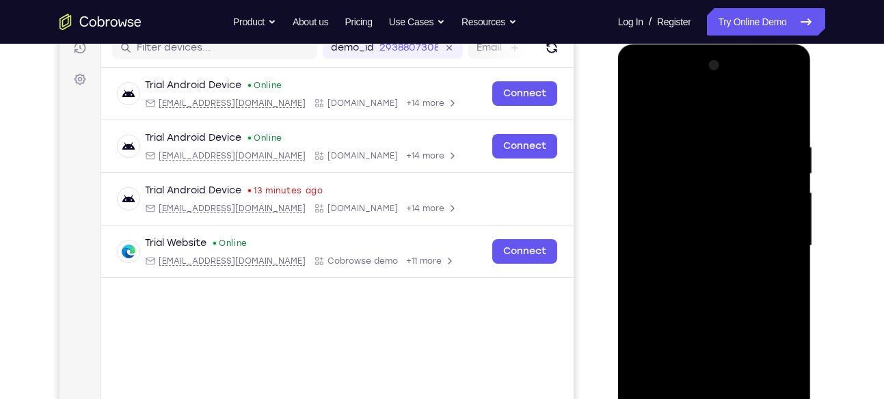
click at [722, 194] on div at bounding box center [714, 246] width 172 height 383
click at [767, 291] on div at bounding box center [714, 246] width 172 height 383
click at [734, 287] on div at bounding box center [714, 246] width 172 height 383
click at [760, 271] on div at bounding box center [714, 246] width 172 height 383
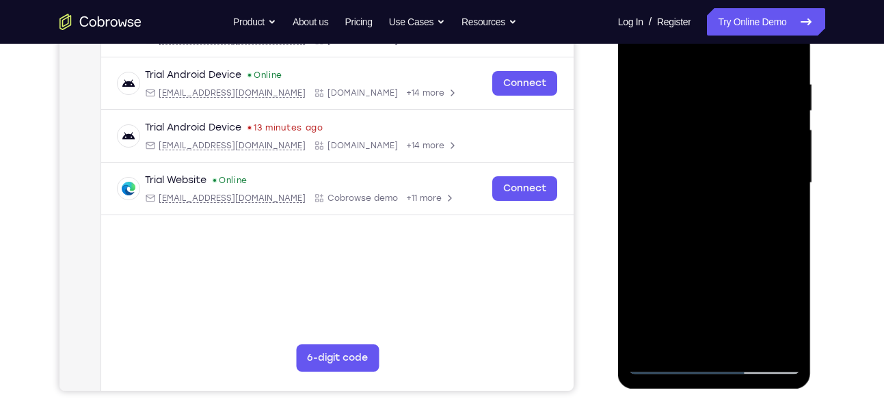
scroll to position [248, 0]
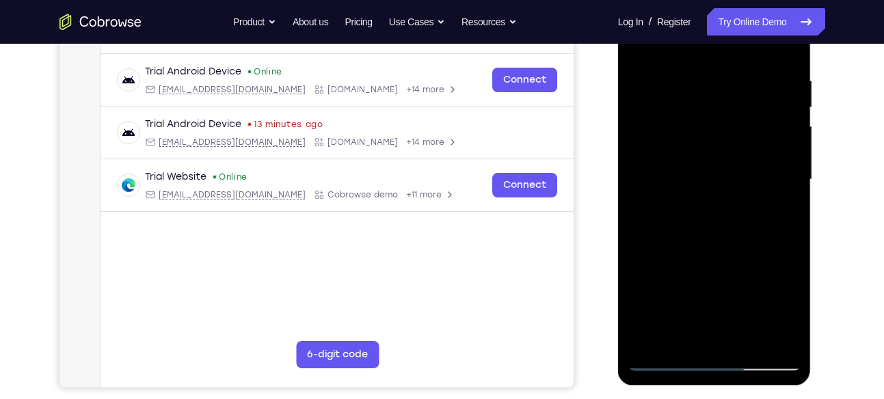
click at [697, 237] on div at bounding box center [714, 179] width 172 height 383
click at [691, 222] on div at bounding box center [714, 179] width 172 height 383
click at [662, 313] on div at bounding box center [714, 179] width 172 height 383
click at [672, 312] on div at bounding box center [714, 179] width 172 height 383
click at [666, 312] on div at bounding box center [714, 179] width 172 height 383
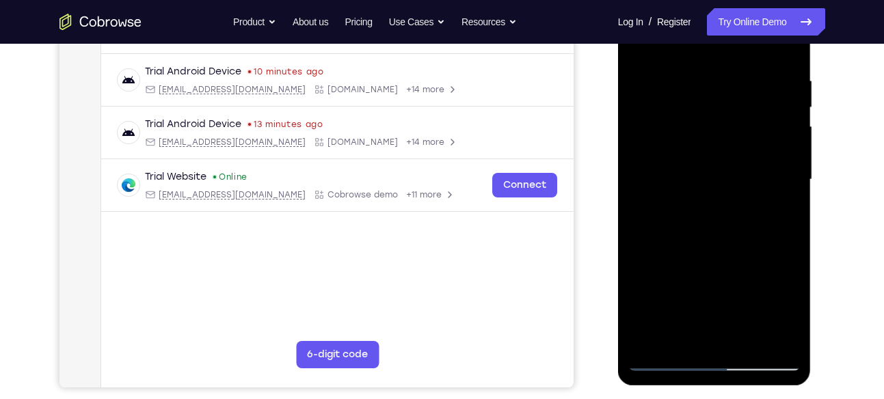
click at [666, 312] on div at bounding box center [714, 179] width 172 height 383
click at [720, 252] on div at bounding box center [714, 179] width 172 height 383
click at [681, 311] on div at bounding box center [714, 179] width 172 height 383
click at [693, 311] on div at bounding box center [714, 179] width 172 height 383
click at [718, 315] on div at bounding box center [714, 179] width 172 height 383
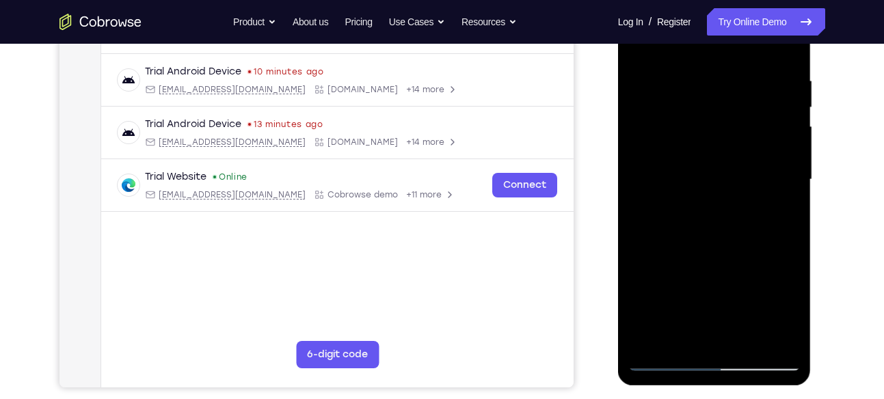
click at [736, 315] on div at bounding box center [714, 179] width 172 height 383
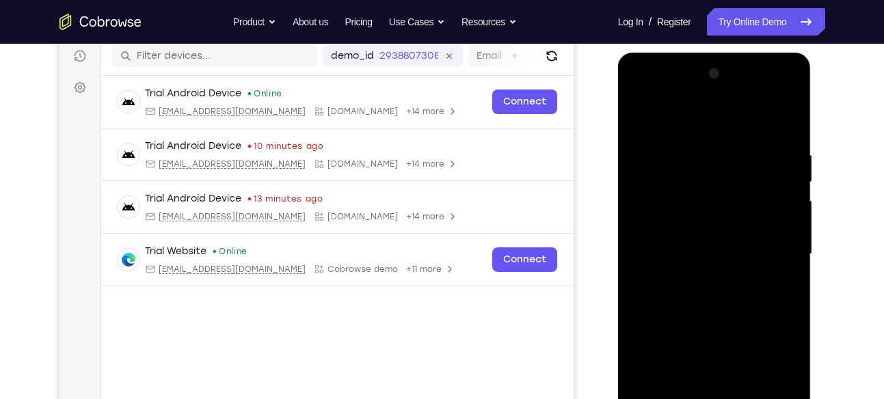
scroll to position [171, 0]
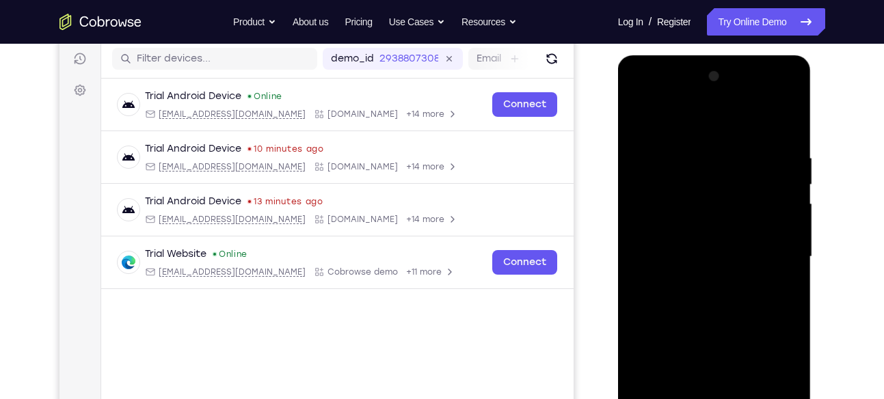
click at [640, 118] on div at bounding box center [714, 257] width 172 height 383
click at [677, 337] on div at bounding box center [714, 257] width 172 height 383
drag, startPoint x: 708, startPoint y: 311, endPoint x: 715, endPoint y: 142, distance: 169.0
click at [715, 142] on div at bounding box center [714, 257] width 172 height 383
click at [769, 313] on div at bounding box center [714, 257] width 172 height 383
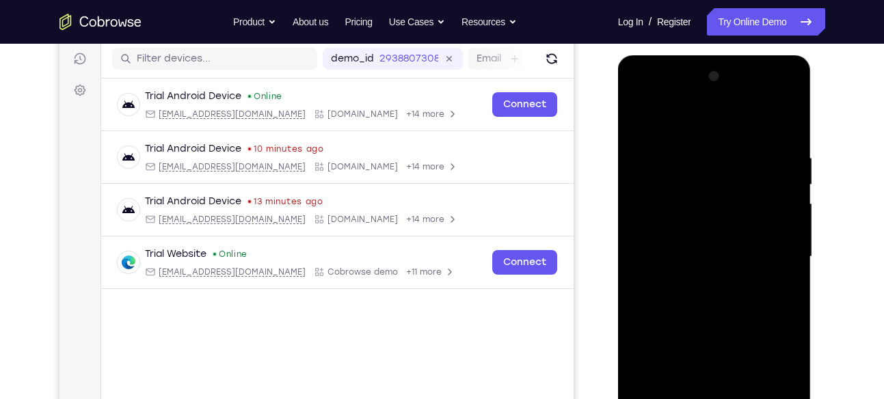
drag, startPoint x: 697, startPoint y: 293, endPoint x: 709, endPoint y: 131, distance: 161.8
click at [709, 131] on div at bounding box center [714, 257] width 172 height 383
drag, startPoint x: 740, startPoint y: 303, endPoint x: 736, endPoint y: 174, distance: 129.3
click at [736, 174] on div at bounding box center [714, 257] width 172 height 383
click at [770, 273] on div at bounding box center [714, 257] width 172 height 383
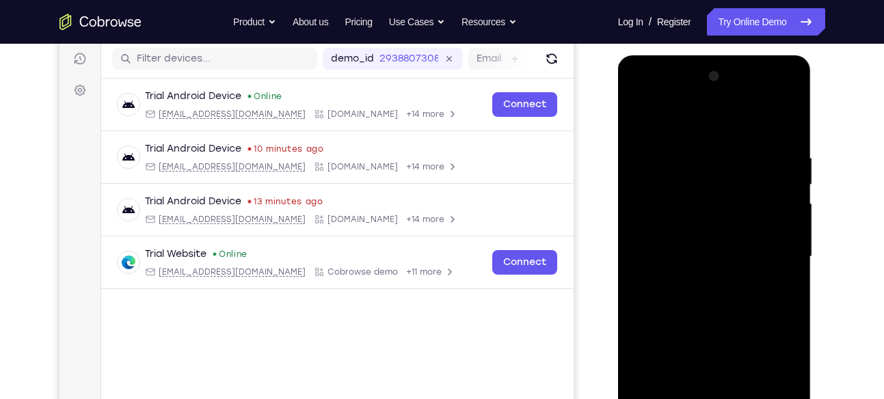
drag, startPoint x: 734, startPoint y: 304, endPoint x: 721, endPoint y: 141, distance: 163.3
click at [721, 141] on div at bounding box center [714, 257] width 172 height 383
click at [769, 289] on div at bounding box center [714, 257] width 172 height 383
drag, startPoint x: 726, startPoint y: 330, endPoint x: 726, endPoint y: 140, distance: 189.4
click at [726, 140] on div at bounding box center [714, 257] width 172 height 383
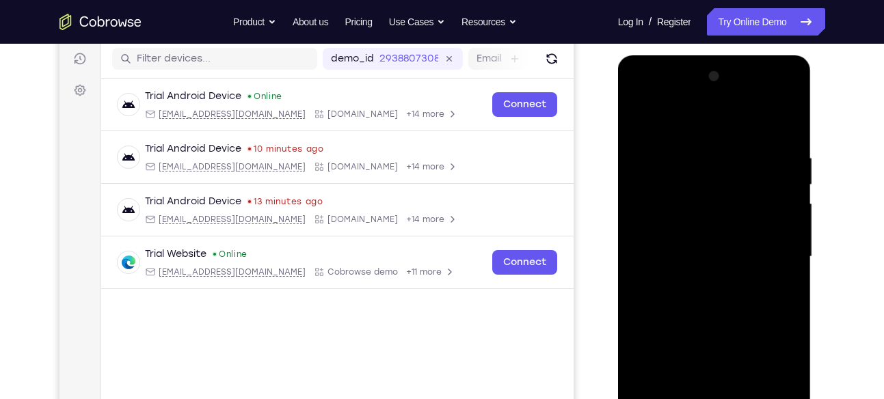
drag, startPoint x: 775, startPoint y: 293, endPoint x: 756, endPoint y: 200, distance: 95.1
click at [756, 200] on div at bounding box center [714, 257] width 172 height 383
click at [771, 236] on div at bounding box center [714, 257] width 172 height 383
drag, startPoint x: 716, startPoint y: 342, endPoint x: 736, endPoint y: 167, distance: 176.2
click at [736, 167] on div at bounding box center [714, 257] width 172 height 383
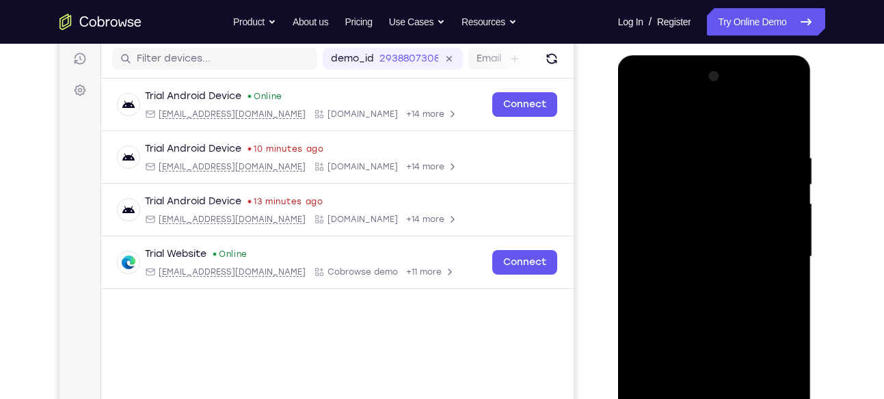
drag, startPoint x: 716, startPoint y: 329, endPoint x: 717, endPoint y: 192, distance: 136.8
click at [717, 192] on div at bounding box center [714, 257] width 172 height 383
click at [762, 268] on div at bounding box center [714, 257] width 172 height 383
drag, startPoint x: 715, startPoint y: 330, endPoint x: 708, endPoint y: 115, distance: 215.5
click at [708, 115] on div at bounding box center [714, 257] width 172 height 383
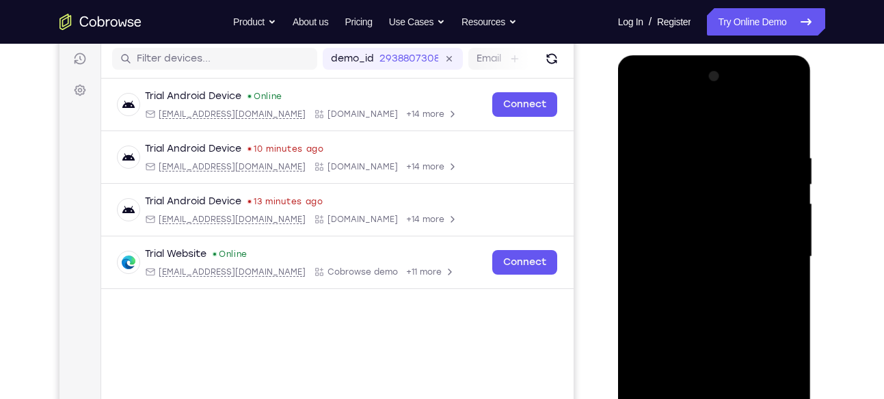
click at [765, 200] on div at bounding box center [714, 257] width 172 height 383
drag, startPoint x: 728, startPoint y: 263, endPoint x: 729, endPoint y: 131, distance: 131.3
click at [729, 131] on div at bounding box center [714, 257] width 172 height 383
click at [774, 207] on div at bounding box center [714, 257] width 172 height 383
drag, startPoint x: 720, startPoint y: 278, endPoint x: 715, endPoint y: 125, distance: 152.6
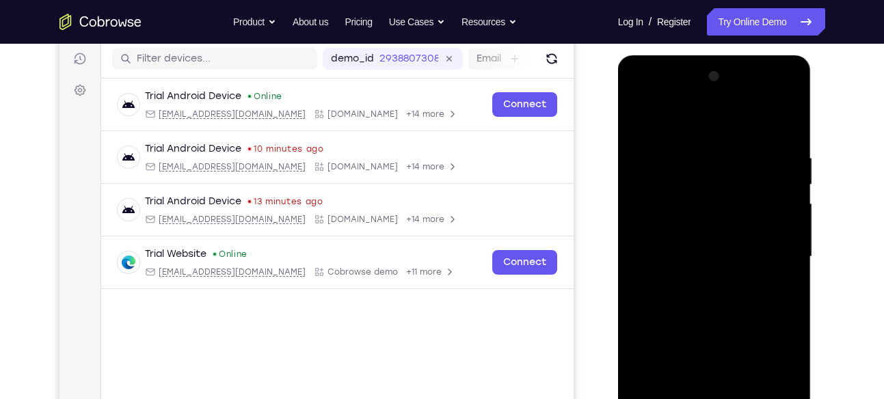
click at [715, 125] on div at bounding box center [714, 257] width 172 height 383
click at [765, 195] on div at bounding box center [714, 257] width 172 height 383
drag, startPoint x: 730, startPoint y: 279, endPoint x: 730, endPoint y: 138, distance: 140.9
click at [730, 138] on div at bounding box center [714, 257] width 172 height 383
click at [763, 212] on div at bounding box center [714, 257] width 172 height 383
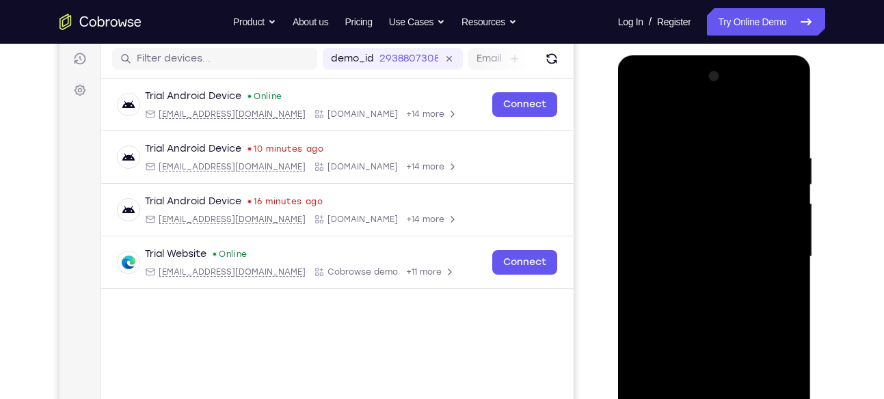
drag, startPoint x: 739, startPoint y: 302, endPoint x: 739, endPoint y: 167, distance: 134.7
click at [739, 167] on div at bounding box center [714, 257] width 172 height 383
click at [773, 228] on div at bounding box center [714, 257] width 172 height 383
click at [691, 207] on div at bounding box center [714, 257] width 172 height 383
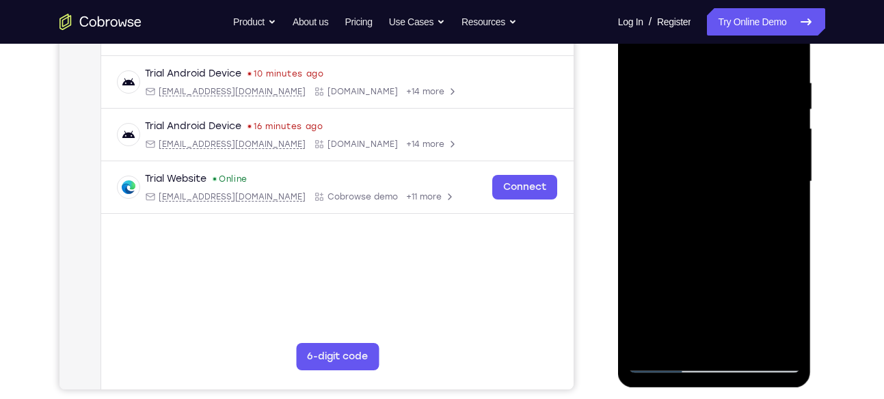
scroll to position [248, 0]
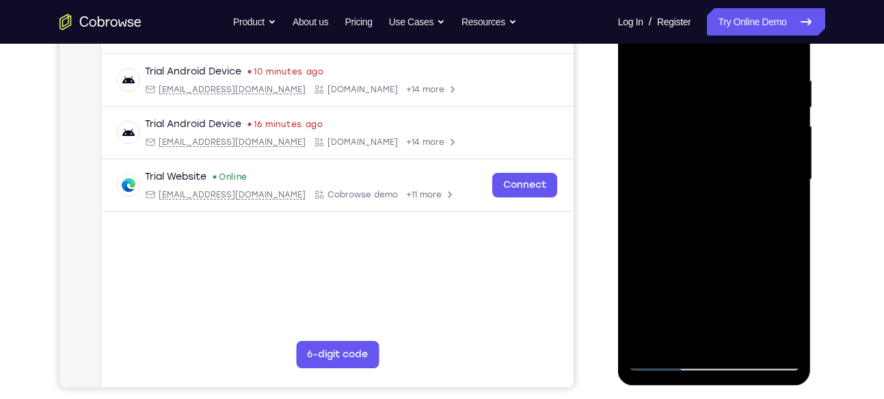
click at [716, 200] on div at bounding box center [714, 179] width 172 height 383
click at [654, 310] on div at bounding box center [714, 179] width 172 height 383
click at [661, 315] on div at bounding box center [714, 179] width 172 height 383
click at [635, 328] on div at bounding box center [714, 179] width 172 height 383
click at [691, 264] on div at bounding box center [714, 179] width 172 height 383
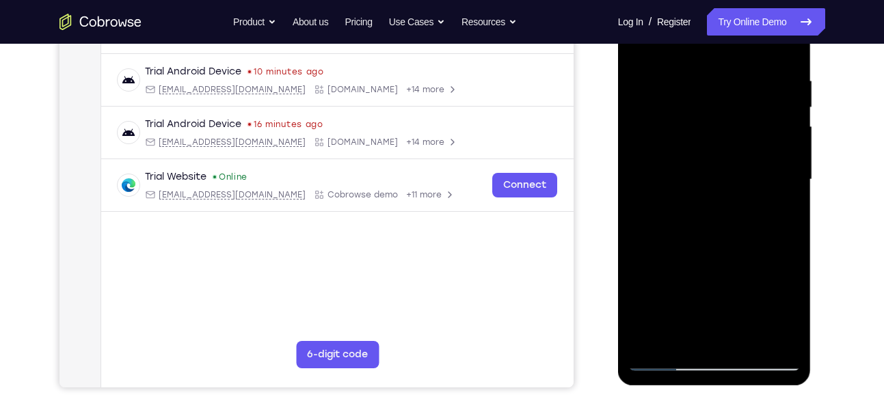
click at [670, 314] on div at bounding box center [714, 179] width 172 height 383
click at [686, 311] on div at bounding box center [714, 179] width 172 height 383
click at [753, 238] on div at bounding box center [714, 179] width 172 height 383
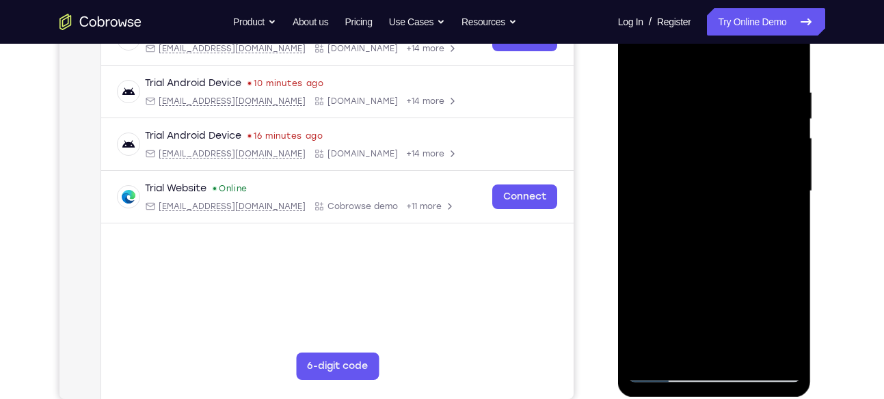
scroll to position [239, 0]
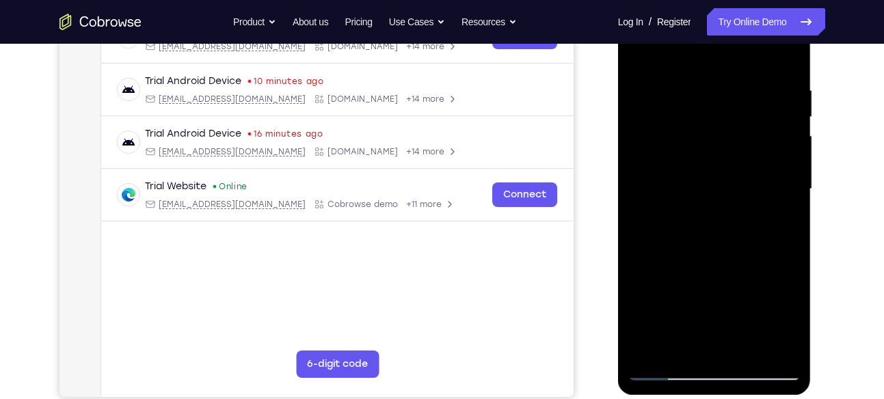
click at [704, 319] on div at bounding box center [714, 189] width 172 height 383
click at [701, 323] on div at bounding box center [714, 189] width 172 height 383
click at [715, 322] on div at bounding box center [714, 189] width 172 height 383
click at [742, 321] on div at bounding box center [714, 189] width 172 height 383
click at [749, 284] on div at bounding box center [714, 189] width 172 height 383
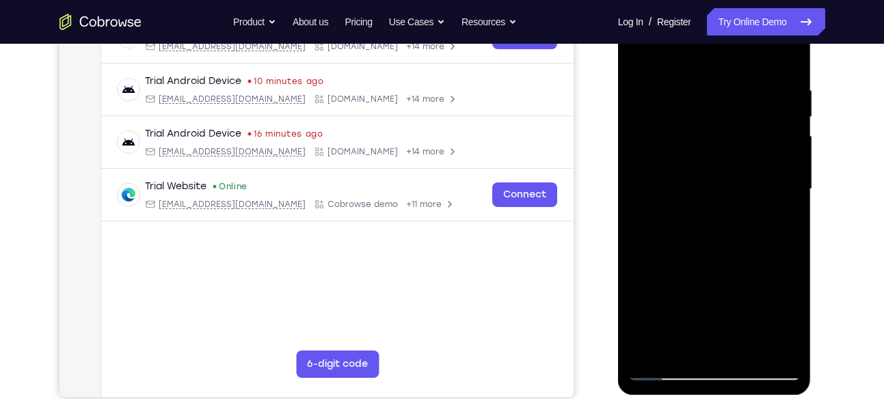
click at [749, 321] on div at bounding box center [714, 189] width 172 height 383
click at [758, 322] on div at bounding box center [714, 189] width 172 height 383
click at [773, 263] on div at bounding box center [714, 189] width 172 height 383
click at [771, 323] on div at bounding box center [714, 189] width 172 height 383
click at [785, 322] on div at bounding box center [714, 189] width 172 height 383
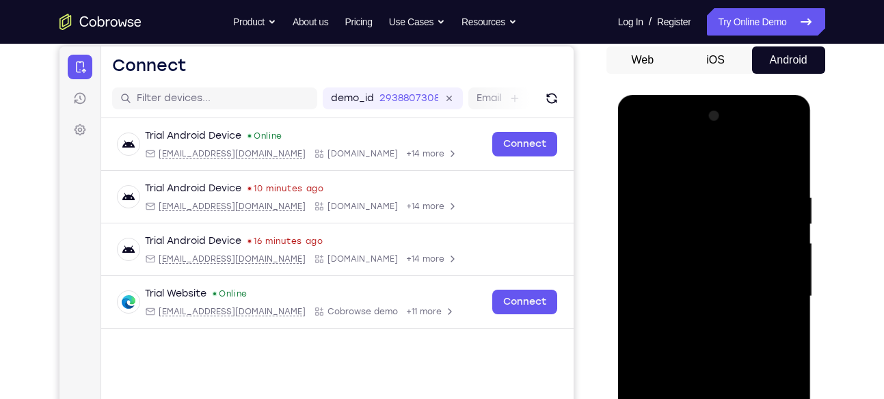
scroll to position [127, 0]
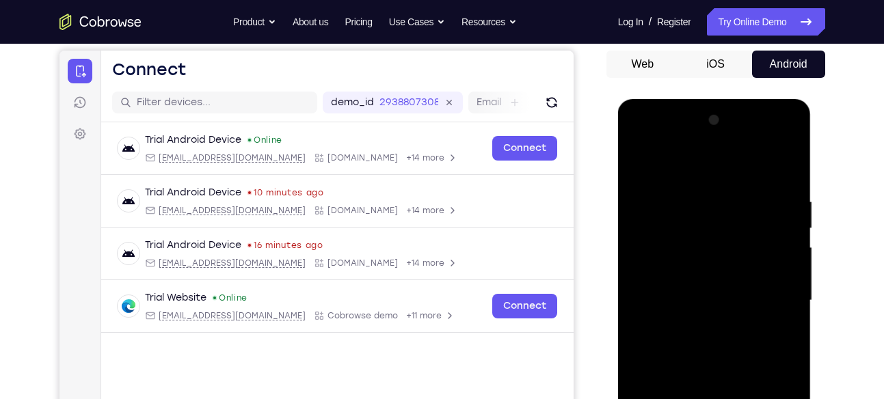
click at [643, 163] on div at bounding box center [714, 300] width 172 height 383
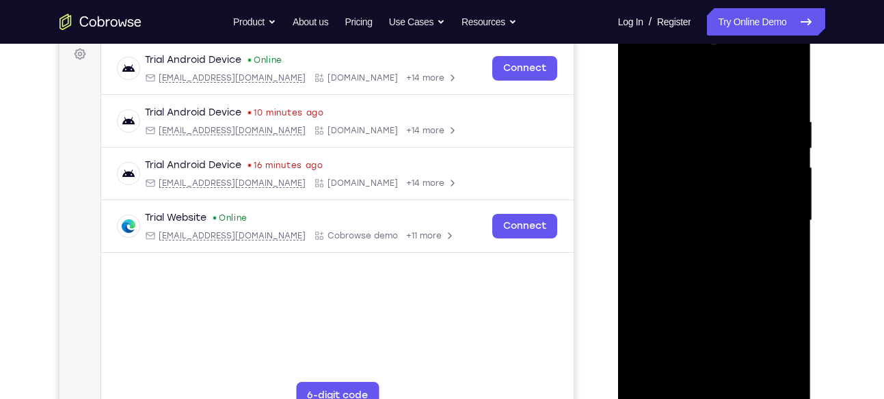
click at [708, 302] on div at bounding box center [714, 220] width 172 height 383
drag, startPoint x: 730, startPoint y: 311, endPoint x: 745, endPoint y: 172, distance: 140.4
click at [745, 172] on div at bounding box center [714, 220] width 172 height 383
click at [771, 159] on div at bounding box center [714, 220] width 172 height 383
drag, startPoint x: 739, startPoint y: 262, endPoint x: 748, endPoint y: 172, distance: 90.0
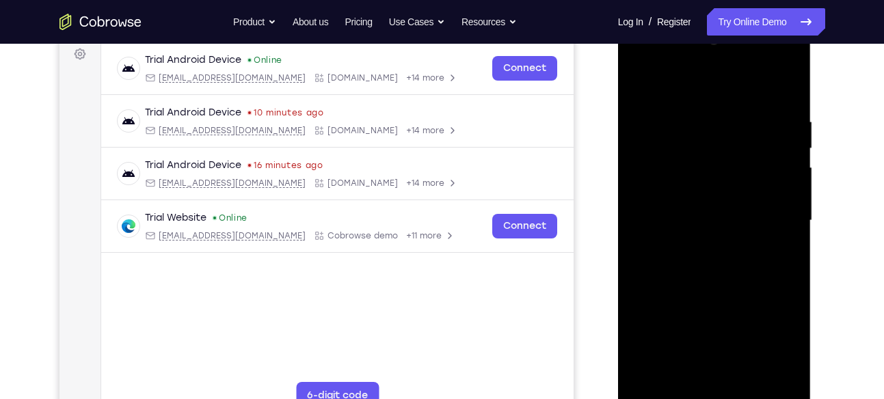
click at [748, 172] on div at bounding box center [714, 220] width 172 height 383
click at [767, 229] on div at bounding box center [714, 220] width 172 height 383
drag, startPoint x: 734, startPoint y: 300, endPoint x: 732, endPoint y: 173, distance: 127.2
click at [732, 173] on div at bounding box center [714, 220] width 172 height 383
click at [765, 252] on div at bounding box center [714, 220] width 172 height 383
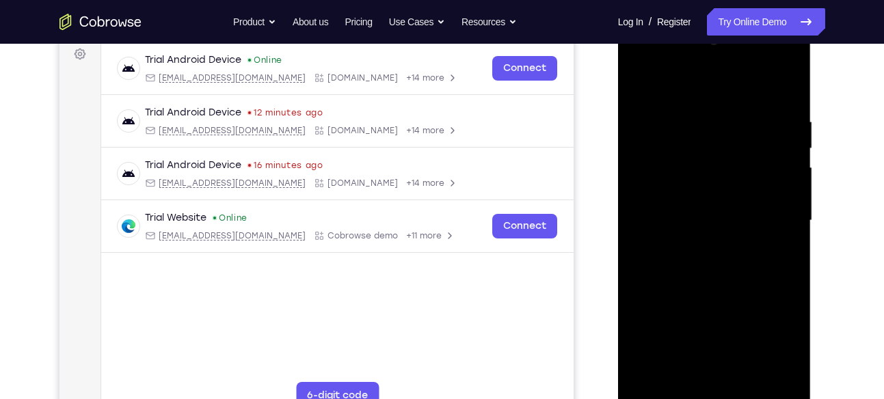
drag, startPoint x: 732, startPoint y: 322, endPoint x: 741, endPoint y: 180, distance: 142.5
click at [741, 180] on div at bounding box center [714, 220] width 172 height 383
click at [768, 261] on div at bounding box center [714, 220] width 172 height 383
drag, startPoint x: 723, startPoint y: 315, endPoint x: 729, endPoint y: 152, distance: 163.5
click at [729, 152] on div at bounding box center [714, 220] width 172 height 383
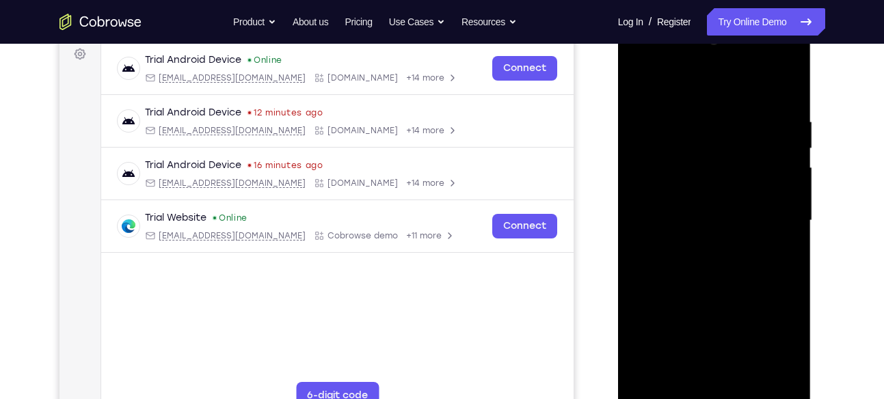
click at [765, 243] on div at bounding box center [714, 220] width 172 height 383
drag, startPoint x: 723, startPoint y: 314, endPoint x: 734, endPoint y: 159, distance: 155.6
click at [734, 159] on div at bounding box center [714, 220] width 172 height 383
click at [763, 242] on div at bounding box center [714, 220] width 172 height 383
drag, startPoint x: 731, startPoint y: 304, endPoint x: 732, endPoint y: 144, distance: 160.7
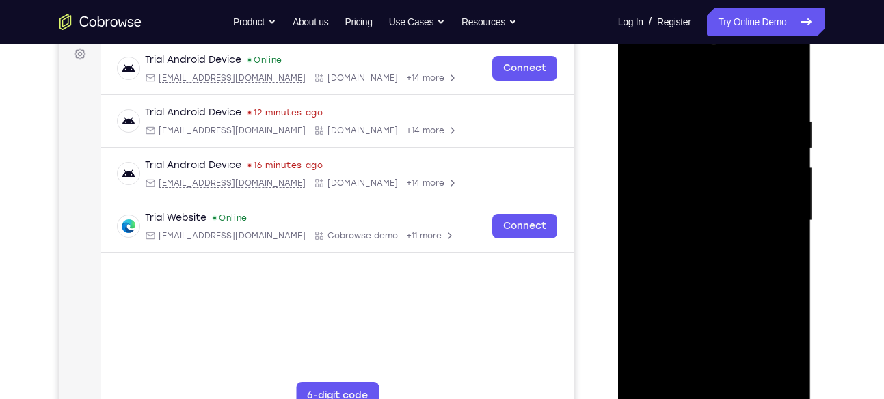
click at [732, 144] on div at bounding box center [714, 220] width 172 height 383
click at [763, 226] on div at bounding box center [714, 220] width 172 height 383
drag, startPoint x: 733, startPoint y: 282, endPoint x: 734, endPoint y: 146, distance: 135.4
click at [734, 146] on div at bounding box center [714, 220] width 172 height 383
click at [766, 246] on div at bounding box center [714, 220] width 172 height 383
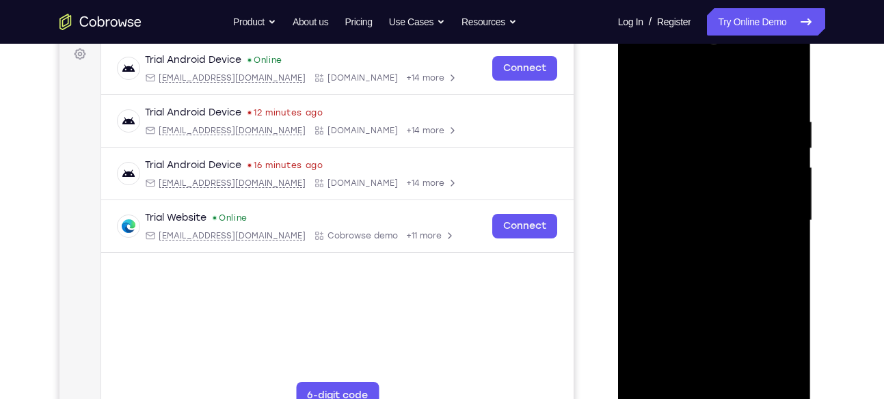
click at [691, 215] on div at bounding box center [714, 220] width 172 height 383
click at [691, 234] on div at bounding box center [714, 220] width 172 height 383
click at [645, 248] on div at bounding box center [714, 220] width 172 height 383
click at [657, 246] on div at bounding box center [714, 220] width 172 height 383
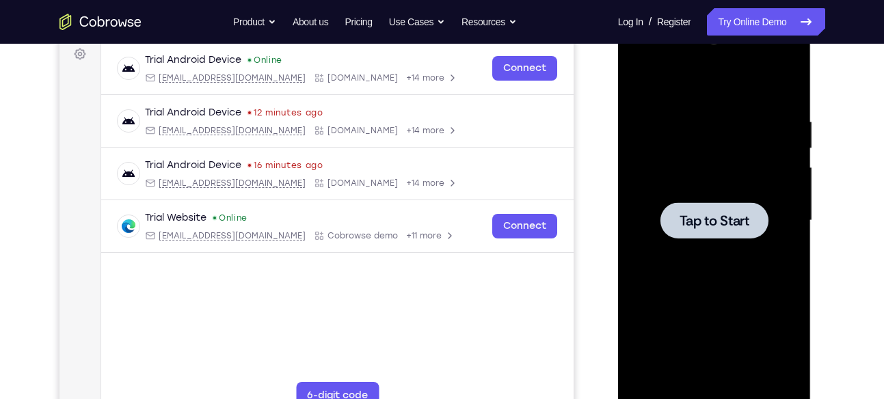
click at [700, 230] on div at bounding box center [715, 220] width 108 height 36
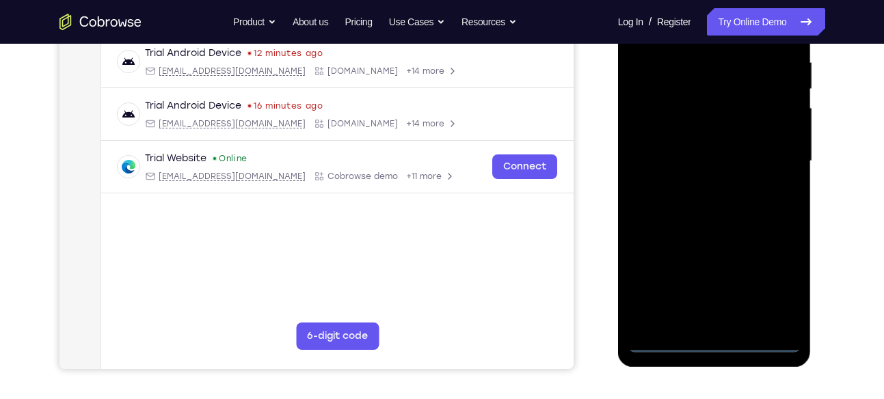
scroll to position [269, 0]
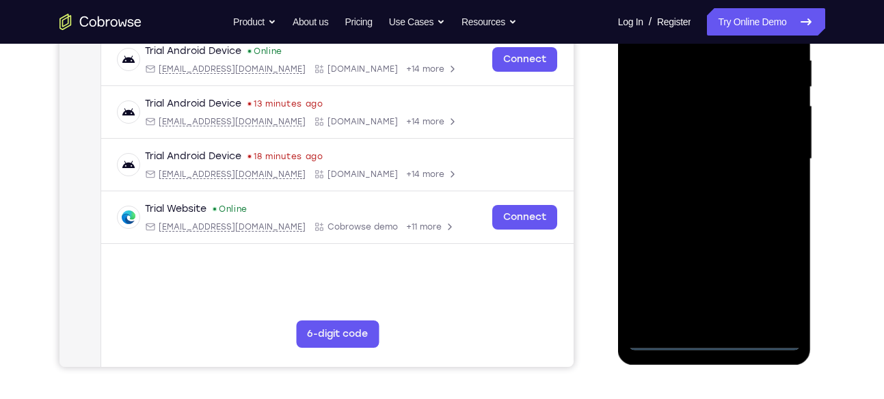
click at [713, 332] on div at bounding box center [714, 159] width 172 height 383
click at [715, 341] on div at bounding box center [714, 159] width 172 height 383
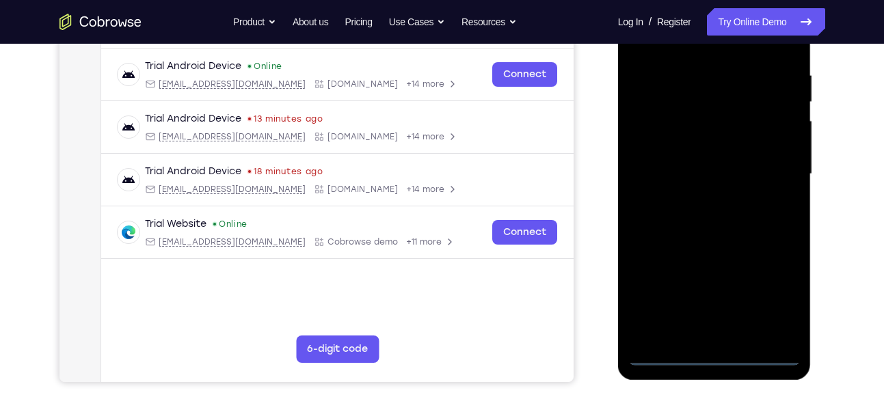
scroll to position [252, 0]
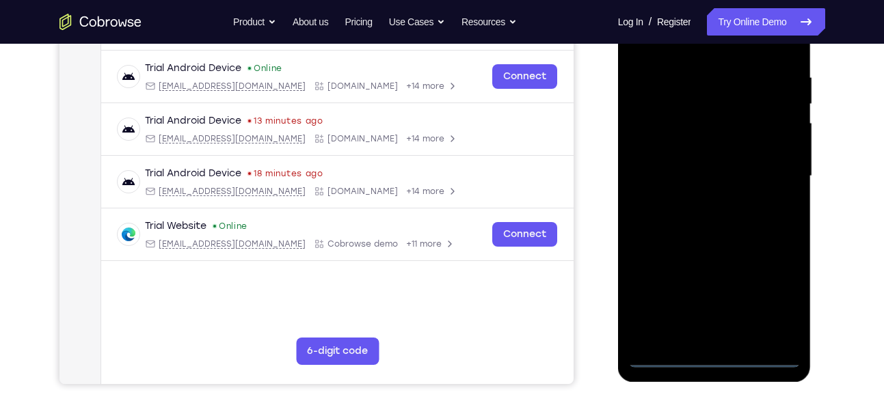
click at [780, 301] on div at bounding box center [714, 176] width 172 height 383
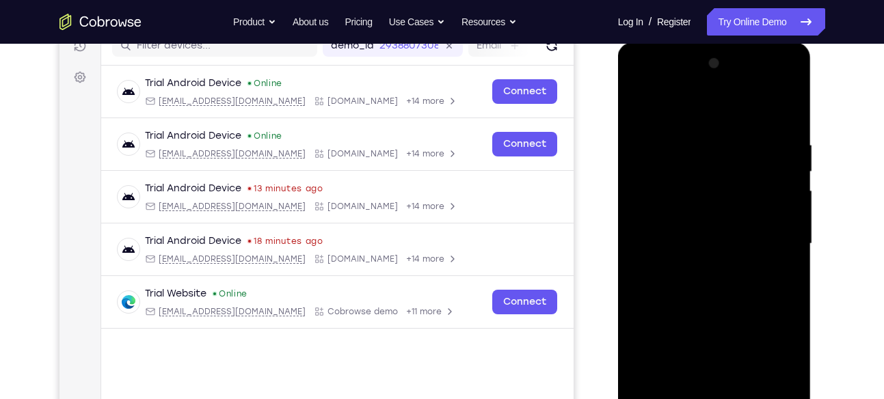
scroll to position [183, 0]
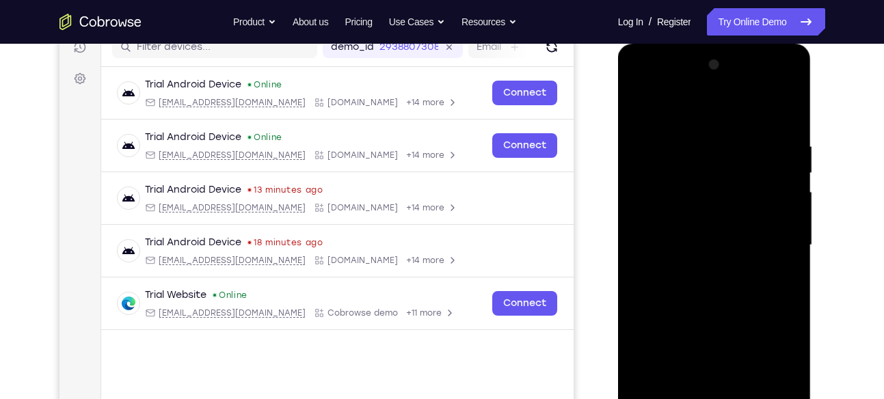
click at [642, 83] on div at bounding box center [714, 245] width 172 height 383
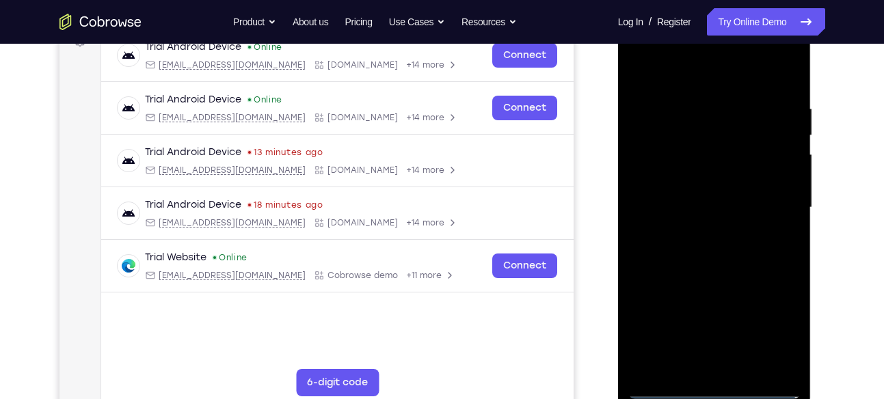
scroll to position [221, 0]
click at [704, 129] on div at bounding box center [714, 207] width 172 height 383
click at [667, 201] on div at bounding box center [714, 207] width 172 height 383
click at [710, 241] on div at bounding box center [714, 207] width 172 height 383
click at [719, 235] on div at bounding box center [714, 207] width 172 height 383
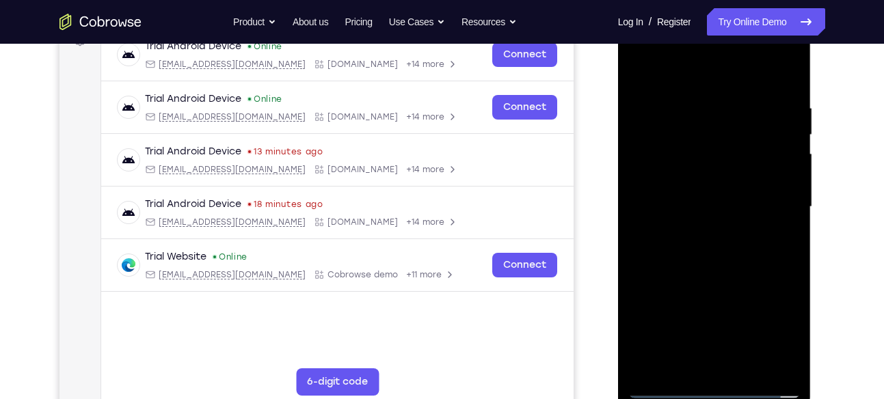
click at [788, 106] on div at bounding box center [714, 207] width 172 height 383
click at [729, 174] on div at bounding box center [714, 207] width 172 height 383
click at [641, 69] on div at bounding box center [714, 207] width 172 height 383
click at [651, 105] on div at bounding box center [714, 207] width 172 height 383
click at [643, 181] on div at bounding box center [714, 207] width 172 height 383
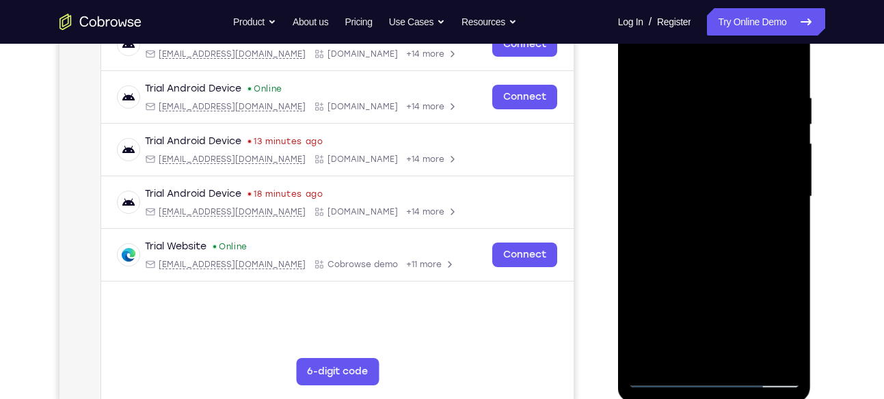
scroll to position [232, 0]
drag, startPoint x: 718, startPoint y: 244, endPoint x: 745, endPoint y: 129, distance: 118.6
click at [745, 129] on div at bounding box center [714, 196] width 172 height 383
click at [765, 230] on div at bounding box center [714, 196] width 172 height 383
drag, startPoint x: 717, startPoint y: 313, endPoint x: 726, endPoint y: 126, distance: 186.9
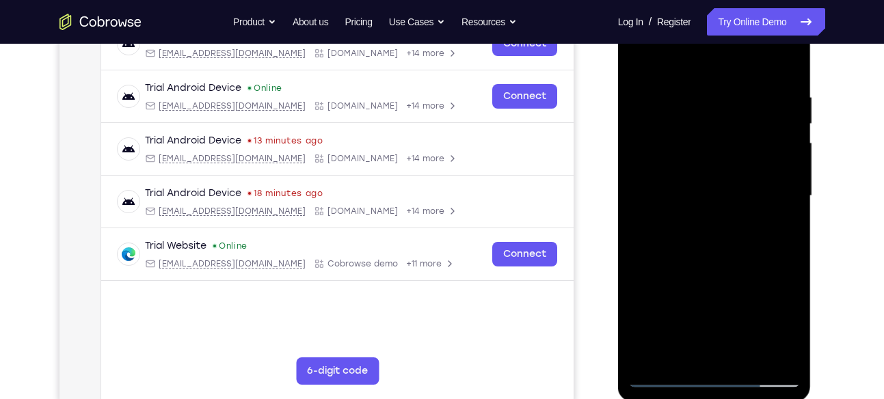
click at [726, 126] on div at bounding box center [714, 196] width 172 height 383
click at [772, 252] on div at bounding box center [714, 196] width 172 height 383
drag, startPoint x: 723, startPoint y: 314, endPoint x: 728, endPoint y: 110, distance: 203.8
click at [728, 110] on div at bounding box center [714, 196] width 172 height 383
drag, startPoint x: 750, startPoint y: 247, endPoint x: 754, endPoint y: 148, distance: 99.2
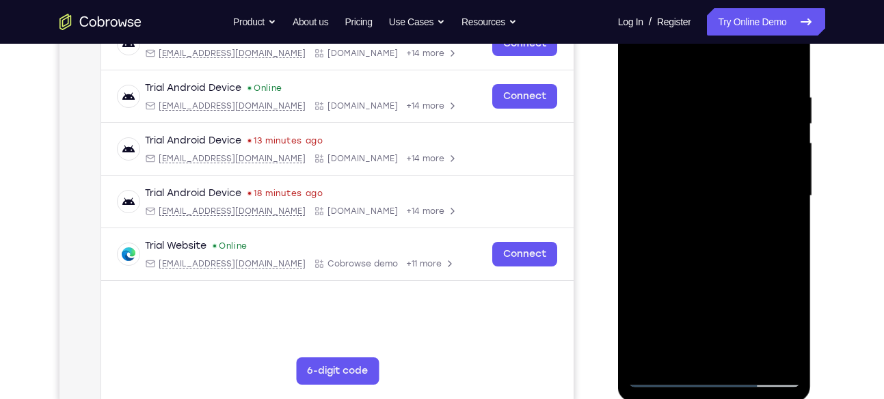
click at [754, 148] on div at bounding box center [714, 196] width 172 height 383
click at [777, 207] on div at bounding box center [714, 196] width 172 height 383
drag, startPoint x: 724, startPoint y: 312, endPoint x: 723, endPoint y: 161, distance: 150.4
click at [723, 161] on div at bounding box center [714, 196] width 172 height 383
drag, startPoint x: 750, startPoint y: 261, endPoint x: 736, endPoint y: 161, distance: 101.4
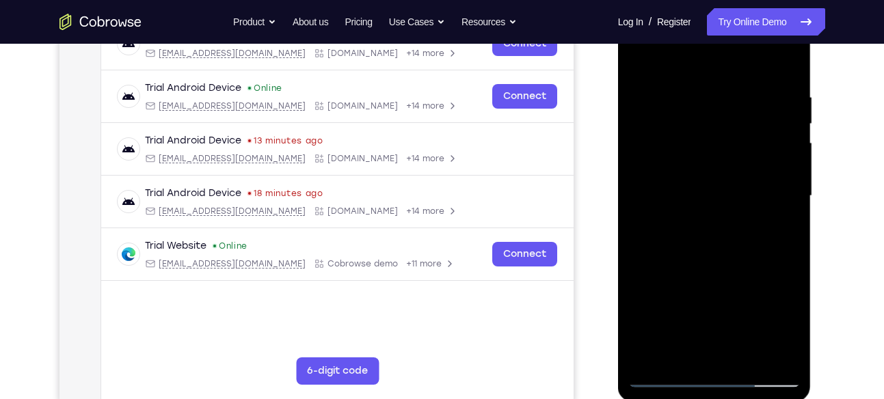
click at [736, 161] on div at bounding box center [714, 196] width 172 height 383
click at [775, 227] on div at bounding box center [714, 196] width 172 height 383
drag, startPoint x: 716, startPoint y: 308, endPoint x: 722, endPoint y: 109, distance: 199.8
click at [722, 109] on div at bounding box center [714, 196] width 172 height 383
click at [763, 216] on div at bounding box center [714, 196] width 172 height 383
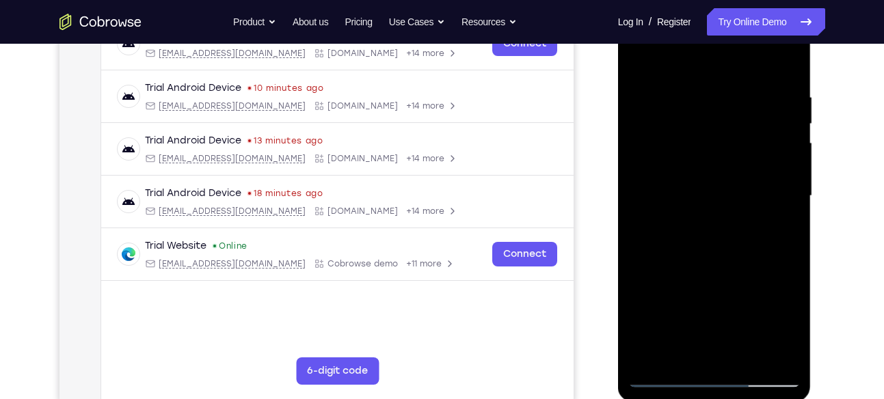
drag, startPoint x: 691, startPoint y: 330, endPoint x: 704, endPoint y: 107, distance: 223.3
click at [704, 107] on div at bounding box center [714, 196] width 172 height 383
drag, startPoint x: 736, startPoint y: 297, endPoint x: 728, endPoint y: 150, distance: 147.9
click at [728, 150] on div at bounding box center [714, 196] width 172 height 383
click at [766, 240] on div at bounding box center [714, 196] width 172 height 383
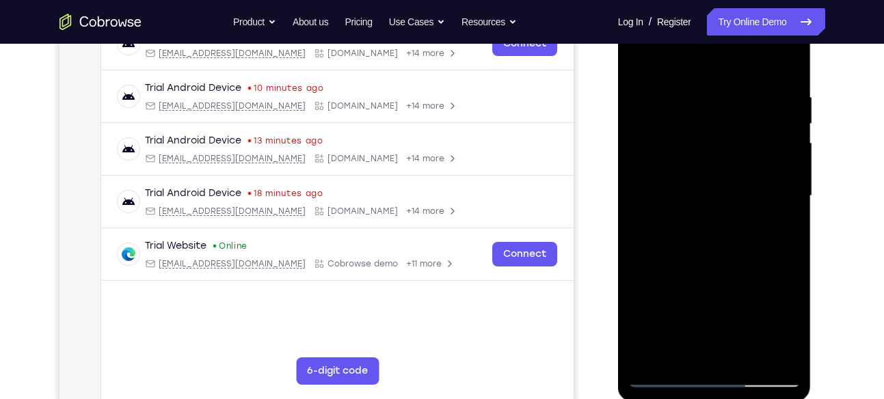
drag, startPoint x: 720, startPoint y: 291, endPoint x: 728, endPoint y: 150, distance: 140.4
click at [728, 150] on div at bounding box center [714, 196] width 172 height 383
drag, startPoint x: 742, startPoint y: 260, endPoint x: 739, endPoint y: 185, distance: 75.3
click at [739, 185] on div at bounding box center [714, 196] width 172 height 383
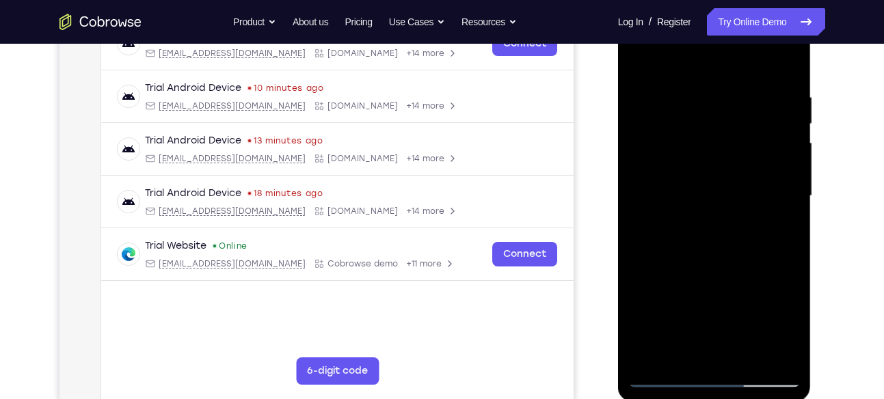
click at [767, 247] on div at bounding box center [714, 196] width 172 height 383
drag, startPoint x: 715, startPoint y: 307, endPoint x: 710, endPoint y: 146, distance: 161.4
click at [710, 146] on div at bounding box center [714, 196] width 172 height 383
drag, startPoint x: 719, startPoint y: 272, endPoint x: 730, endPoint y: 181, distance: 91.6
click at [730, 181] on div at bounding box center [714, 196] width 172 height 383
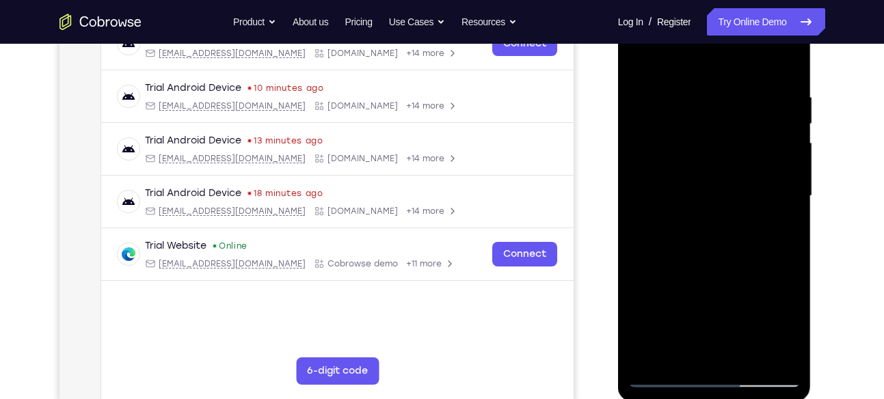
click at [767, 247] on div at bounding box center [714, 196] width 172 height 383
drag, startPoint x: 711, startPoint y: 314, endPoint x: 715, endPoint y: 51, distance: 263.3
click at [715, 51] on div at bounding box center [714, 196] width 172 height 383
drag, startPoint x: 699, startPoint y: 321, endPoint x: 715, endPoint y: 82, distance: 239.2
click at [710, 87] on div at bounding box center [714, 196] width 172 height 383
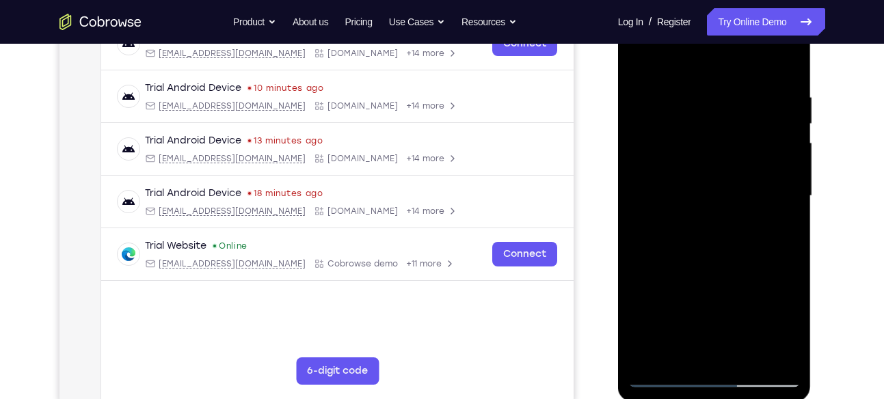
drag, startPoint x: 688, startPoint y: 312, endPoint x: 727, endPoint y: 51, distance: 264.1
click at [727, 51] on div at bounding box center [714, 196] width 172 height 383
click at [769, 157] on div at bounding box center [714, 196] width 172 height 383
drag, startPoint x: 728, startPoint y: 309, endPoint x: 746, endPoint y: 148, distance: 162.4
click at [746, 148] on div at bounding box center [714, 196] width 172 height 383
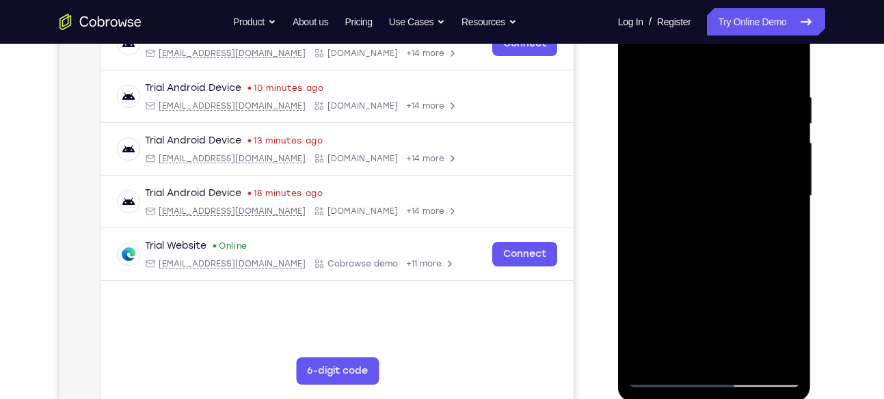
click at [765, 202] on div at bounding box center [714, 196] width 172 height 383
drag, startPoint x: 715, startPoint y: 294, endPoint x: 723, endPoint y: 106, distance: 188.3
click at [723, 106] on div at bounding box center [714, 196] width 172 height 383
click at [767, 239] on div at bounding box center [714, 196] width 172 height 383
drag, startPoint x: 728, startPoint y: 305, endPoint x: 726, endPoint y: 154, distance: 151.1
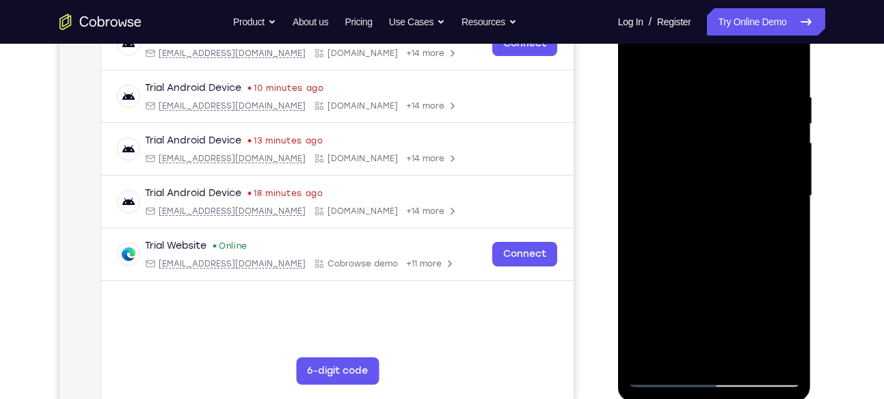
click at [726, 154] on div at bounding box center [714, 196] width 172 height 383
drag, startPoint x: 743, startPoint y: 267, endPoint x: 750, endPoint y: 148, distance: 118.5
click at [750, 148] on div at bounding box center [714, 196] width 172 height 383
click at [773, 245] on div at bounding box center [714, 196] width 172 height 383
drag, startPoint x: 727, startPoint y: 308, endPoint x: 732, endPoint y: 132, distance: 175.8
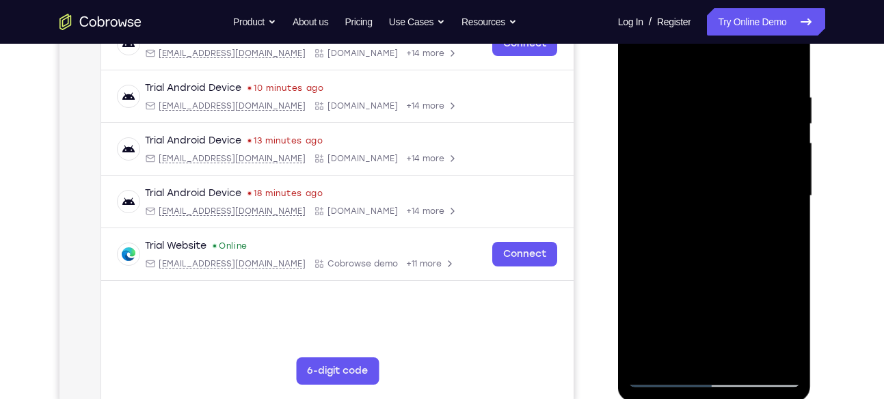
click at [732, 132] on div at bounding box center [714, 196] width 172 height 383
drag, startPoint x: 746, startPoint y: 178, endPoint x: 731, endPoint y: 275, distance: 98.3
click at [731, 275] on div at bounding box center [714, 196] width 172 height 383
drag, startPoint x: 724, startPoint y: 312, endPoint x: 752, endPoint y: 133, distance: 181.3
click at [752, 133] on div at bounding box center [714, 196] width 172 height 383
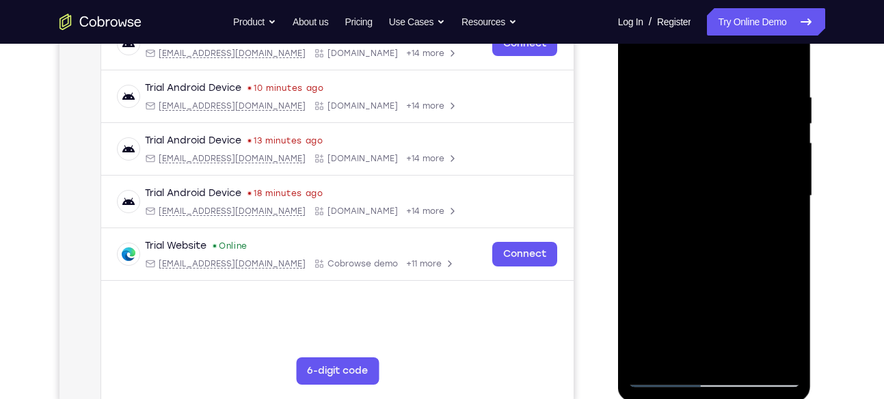
drag, startPoint x: 752, startPoint y: 168, endPoint x: 759, endPoint y: 164, distance: 8.0
click at [759, 164] on div at bounding box center [714, 196] width 172 height 383
click at [774, 224] on div at bounding box center [714, 196] width 172 height 383
drag, startPoint x: 730, startPoint y: 282, endPoint x: 735, endPoint y: 146, distance: 135.5
click at [735, 146] on div at bounding box center [714, 196] width 172 height 383
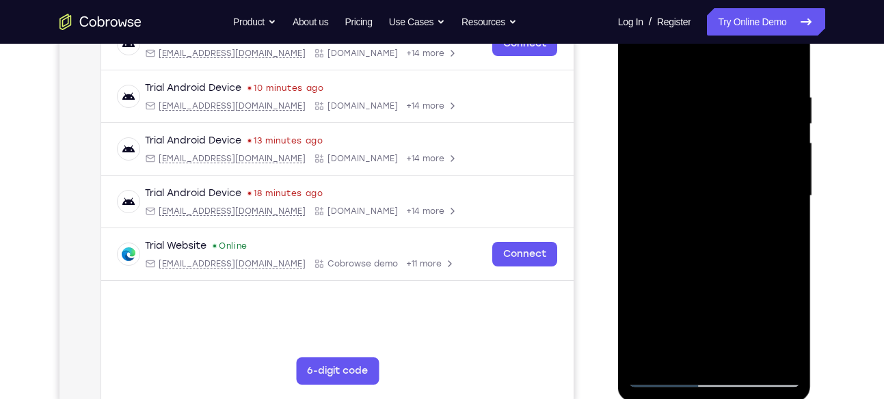
click at [771, 267] on div at bounding box center [714, 196] width 172 height 383
drag, startPoint x: 728, startPoint y: 296, endPoint x: 736, endPoint y: 152, distance: 144.5
click at [736, 152] on div at bounding box center [714, 196] width 172 height 383
drag, startPoint x: 744, startPoint y: 266, endPoint x: 746, endPoint y: 142, distance: 123.8
click at [746, 142] on div at bounding box center [714, 196] width 172 height 383
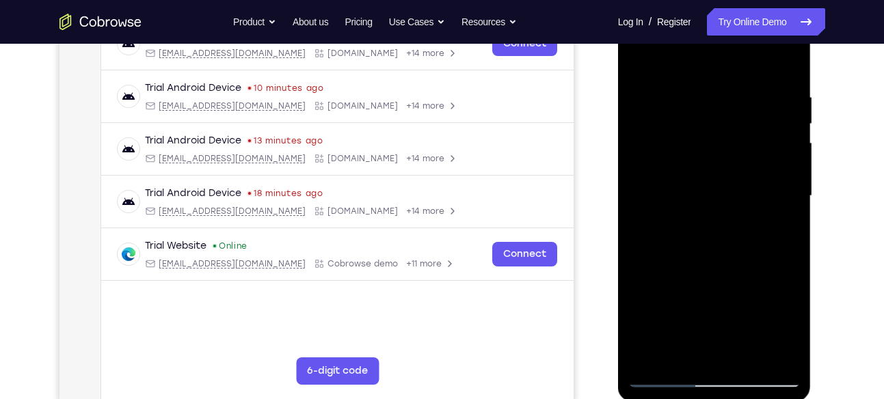
click at [771, 227] on div at bounding box center [714, 196] width 172 height 383
drag, startPoint x: 723, startPoint y: 287, endPoint x: 730, endPoint y: 133, distance: 153.4
click at [730, 133] on div at bounding box center [714, 196] width 172 height 383
click at [766, 308] on div at bounding box center [714, 196] width 172 height 383
drag, startPoint x: 716, startPoint y: 304, endPoint x: 756, endPoint y: 64, distance: 243.3
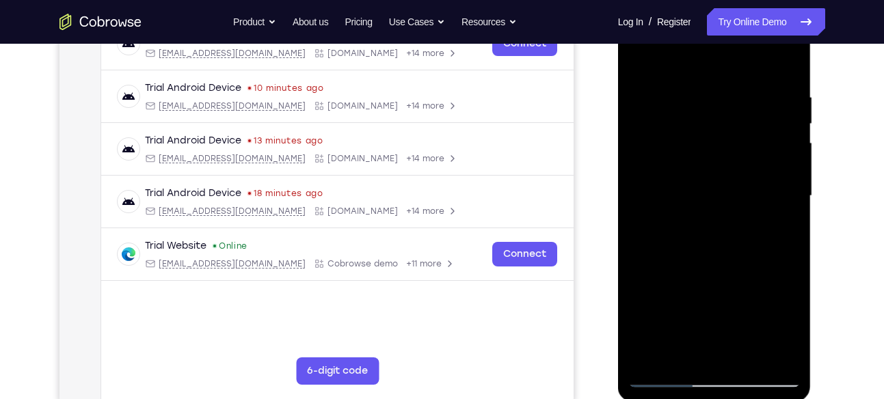
click at [756, 64] on div at bounding box center [714, 196] width 172 height 383
drag, startPoint x: 710, startPoint y: 321, endPoint x: 741, endPoint y: 64, distance: 258.9
click at [741, 64] on div at bounding box center [714, 196] width 172 height 383
drag, startPoint x: 711, startPoint y: 295, endPoint x: 723, endPoint y: 88, distance: 207.6
click at [723, 88] on div at bounding box center [714, 196] width 172 height 383
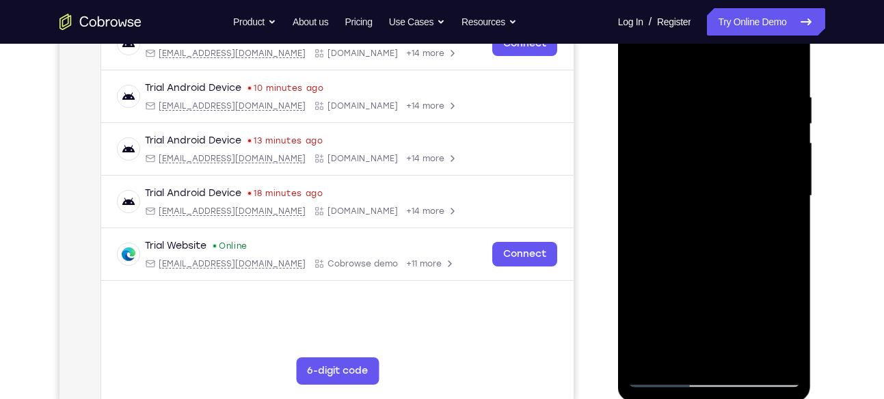
drag, startPoint x: 712, startPoint y: 273, endPoint x: 738, endPoint y: 83, distance: 191.9
click at [738, 83] on div at bounding box center [714, 196] width 172 height 383
drag, startPoint x: 724, startPoint y: 278, endPoint x: 740, endPoint y: 95, distance: 183.9
click at [740, 95] on div at bounding box center [714, 196] width 172 height 383
drag, startPoint x: 736, startPoint y: 282, endPoint x: 750, endPoint y: 86, distance: 196.1
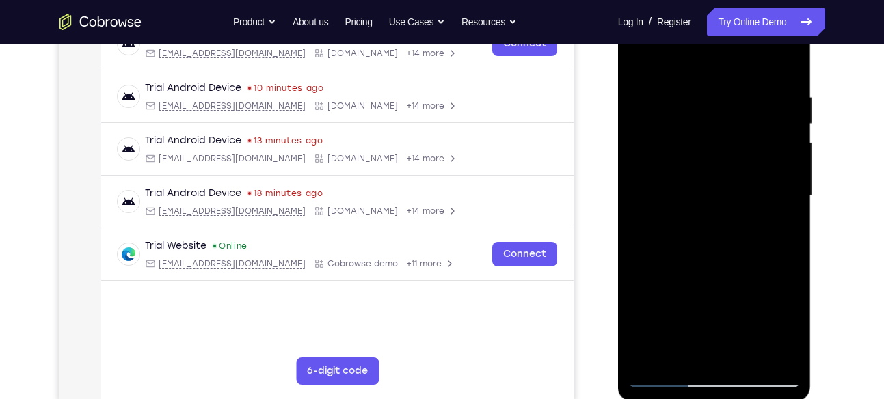
click at [750, 86] on div at bounding box center [714, 196] width 172 height 383
click at [768, 274] on div at bounding box center [714, 196] width 172 height 383
drag, startPoint x: 730, startPoint y: 312, endPoint x: 734, endPoint y: 111, distance: 201.1
click at [734, 111] on div at bounding box center [714, 196] width 172 height 383
drag, startPoint x: 733, startPoint y: 284, endPoint x: 755, endPoint y: 64, distance: 222.0
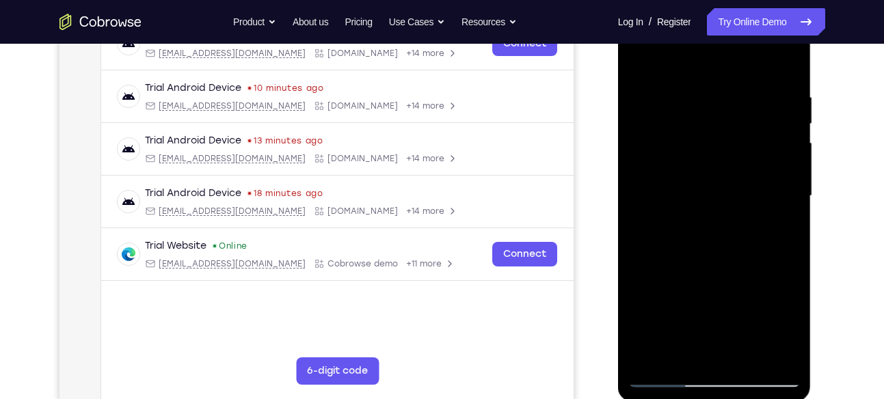
click at [755, 64] on div at bounding box center [714, 196] width 172 height 383
click at [761, 306] on div at bounding box center [714, 196] width 172 height 383
drag, startPoint x: 720, startPoint y: 307, endPoint x: 721, endPoint y: 117, distance: 190.1
click at [721, 117] on div at bounding box center [714, 196] width 172 height 383
drag, startPoint x: 713, startPoint y: 290, endPoint x: 730, endPoint y: 78, distance: 212.7
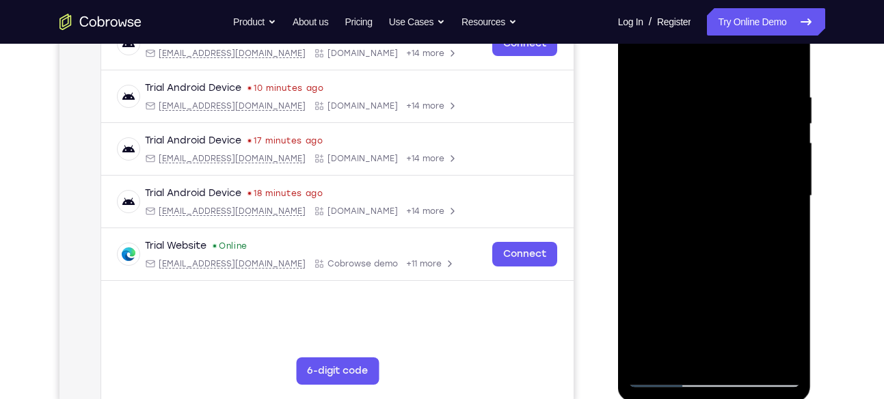
click at [730, 78] on div at bounding box center [714, 196] width 172 height 383
click at [771, 216] on div at bounding box center [714, 196] width 172 height 383
drag, startPoint x: 722, startPoint y: 287, endPoint x: 747, endPoint y: 130, distance: 159.2
click at [747, 130] on div at bounding box center [714, 196] width 172 height 383
click at [772, 213] on div at bounding box center [714, 196] width 172 height 383
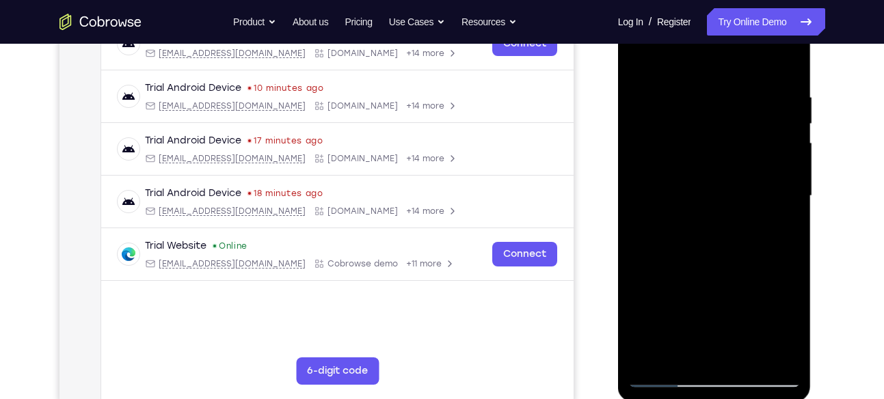
drag, startPoint x: 736, startPoint y: 298, endPoint x: 726, endPoint y: 291, distance: 13.3
click at [726, 291] on div at bounding box center [714, 196] width 172 height 383
click at [676, 173] on div at bounding box center [714, 196] width 172 height 383
click at [693, 228] on div at bounding box center [714, 196] width 172 height 383
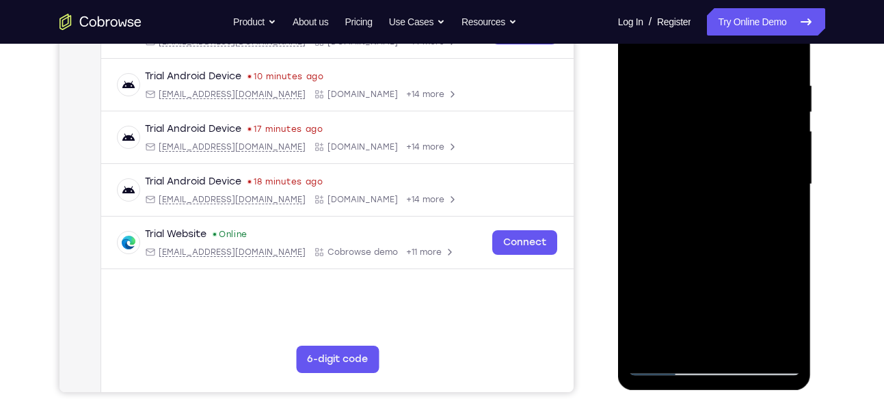
scroll to position [244, 0]
click at [684, 213] on div at bounding box center [714, 183] width 172 height 383
click at [703, 212] on div at bounding box center [714, 183] width 172 height 383
click at [719, 212] on div at bounding box center [714, 183] width 172 height 383
click at [736, 211] on div at bounding box center [714, 183] width 172 height 383
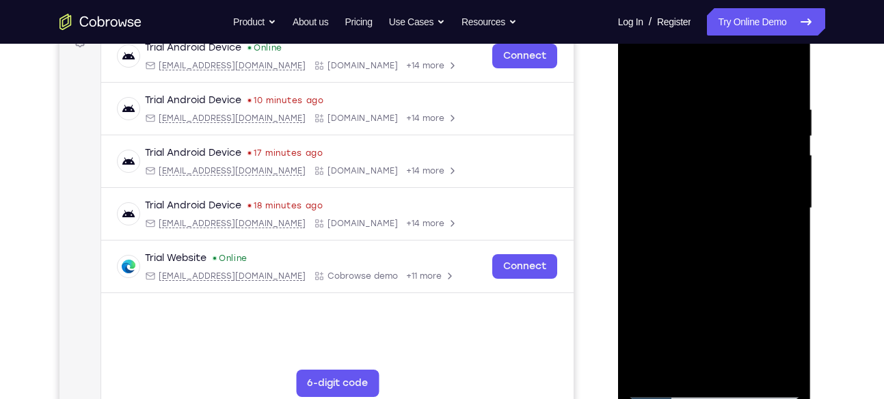
scroll to position [220, 0]
click at [749, 235] on div at bounding box center [714, 207] width 172 height 383
click at [771, 234] on div at bounding box center [714, 207] width 172 height 383
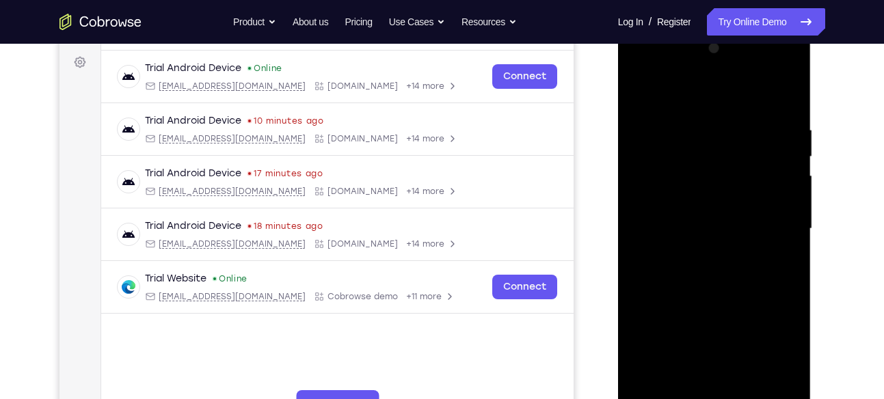
scroll to position [186, 0]
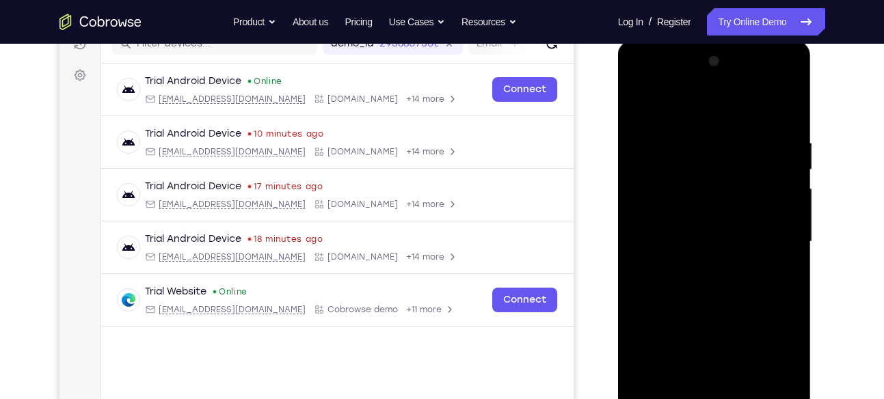
click at [639, 101] on div at bounding box center [714, 242] width 172 height 383
click at [763, 270] on div at bounding box center [714, 242] width 172 height 383
drag, startPoint x: 718, startPoint y: 301, endPoint x: 733, endPoint y: 145, distance: 156.6
click at [733, 145] on div at bounding box center [714, 242] width 172 height 383
click at [772, 272] on div at bounding box center [714, 242] width 172 height 383
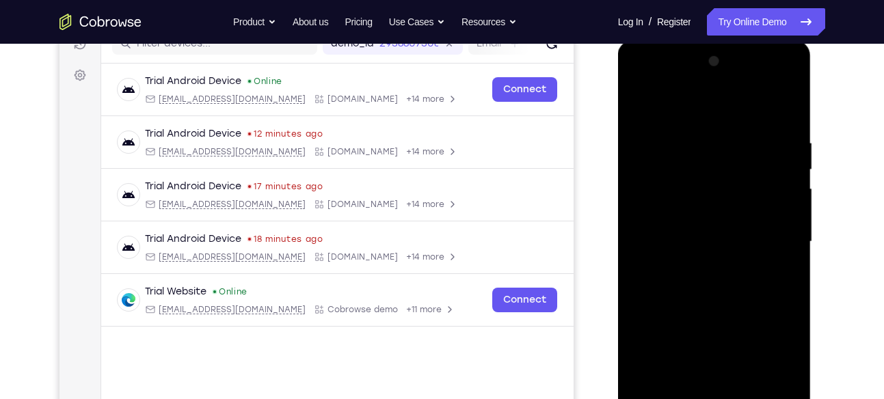
drag, startPoint x: 713, startPoint y: 321, endPoint x: 715, endPoint y: 150, distance: 171.7
click at [715, 150] on div at bounding box center [714, 242] width 172 height 383
click at [769, 246] on div at bounding box center [714, 242] width 172 height 383
click at [700, 216] on div at bounding box center [714, 242] width 172 height 383
click at [702, 216] on div at bounding box center [714, 242] width 172 height 383
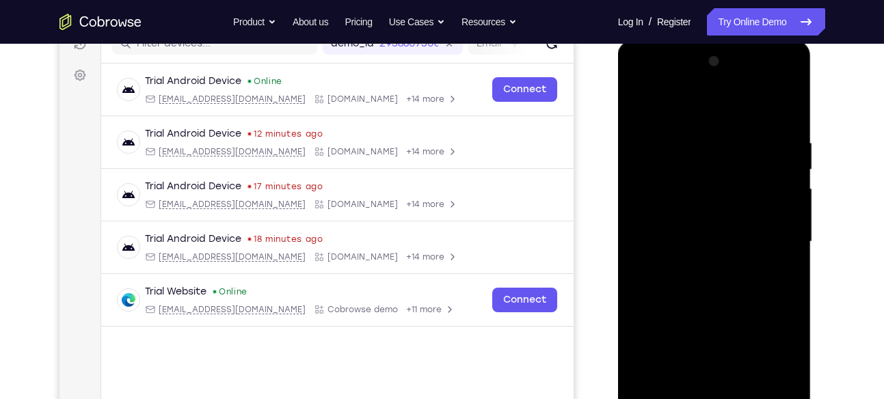
click at [702, 216] on div at bounding box center [714, 242] width 172 height 383
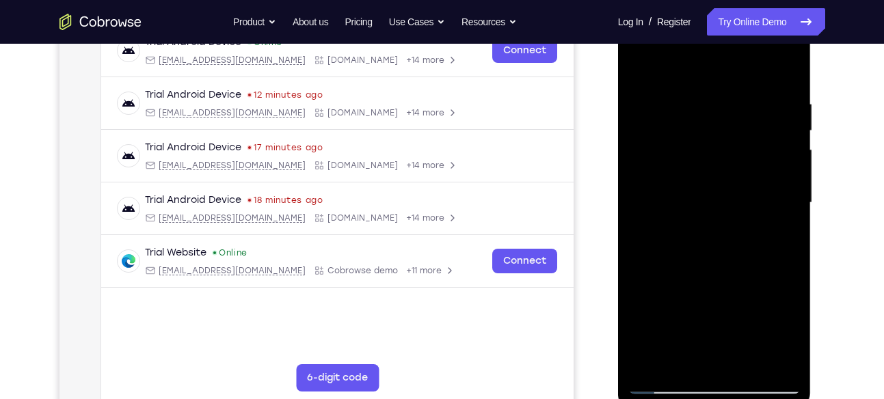
scroll to position [226, 0]
click at [661, 319] on div at bounding box center [714, 202] width 172 height 383
click at [659, 323] on div at bounding box center [714, 202] width 172 height 383
click at [680, 324] on div at bounding box center [714, 202] width 172 height 383
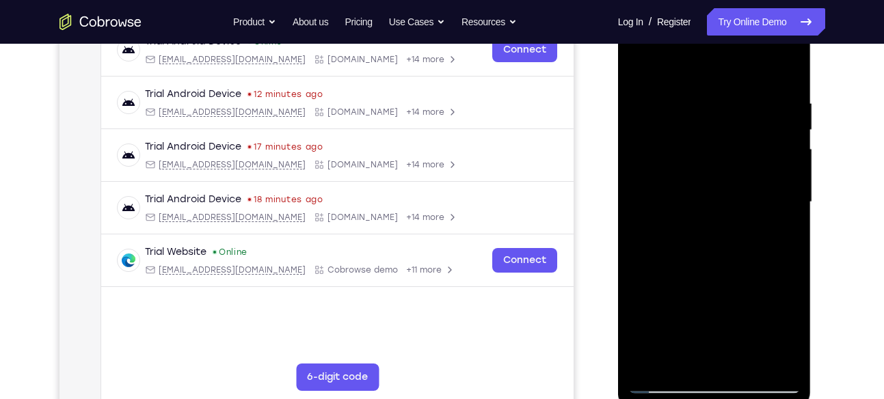
click at [702, 328] on div at bounding box center [714, 202] width 172 height 383
click at [717, 324] on div at bounding box center [714, 202] width 172 height 383
click at [732, 324] on div at bounding box center [714, 202] width 172 height 383
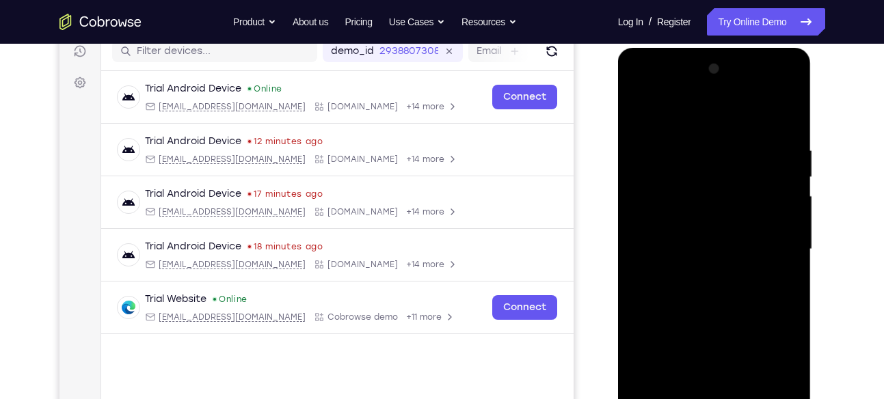
scroll to position [177, 0]
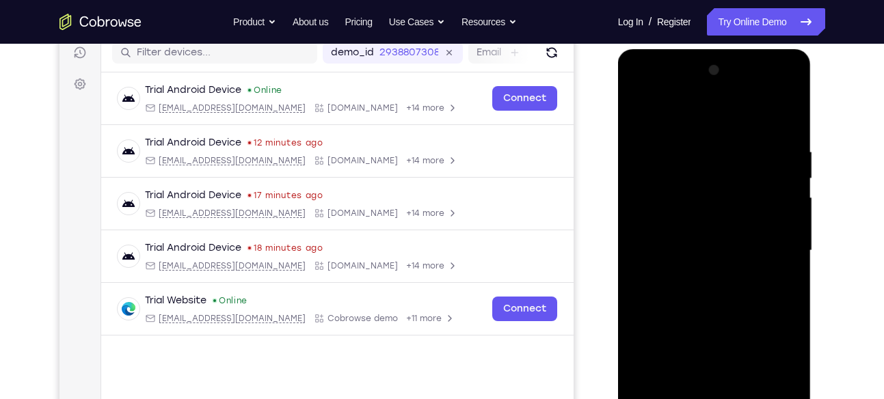
click at [641, 109] on div at bounding box center [714, 250] width 172 height 383
click at [765, 278] on div at bounding box center [714, 250] width 172 height 383
click at [757, 229] on div at bounding box center [714, 250] width 172 height 383
drag, startPoint x: 727, startPoint y: 289, endPoint x: 727, endPoint y: 141, distance: 147.7
click at [727, 141] on div at bounding box center [714, 250] width 172 height 383
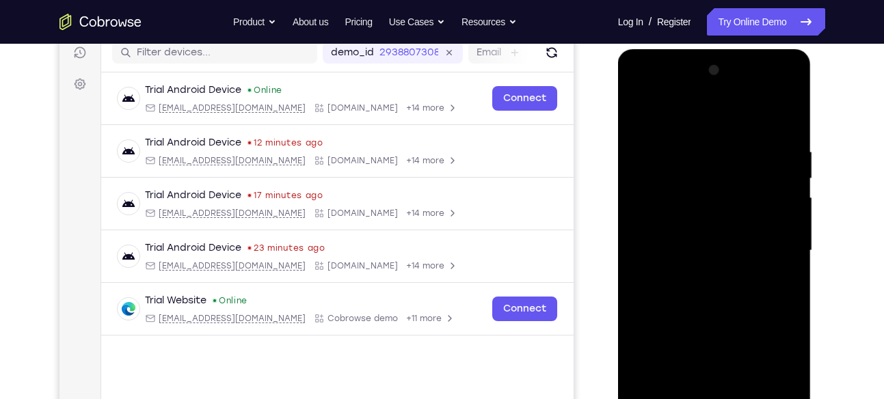
click at [767, 261] on div at bounding box center [714, 250] width 172 height 383
drag, startPoint x: 722, startPoint y: 317, endPoint x: 741, endPoint y: 176, distance: 142.7
click at [741, 176] on div at bounding box center [714, 250] width 172 height 383
click at [764, 250] on div at bounding box center [714, 250] width 172 height 383
drag, startPoint x: 720, startPoint y: 314, endPoint x: 746, endPoint y: 111, distance: 204.7
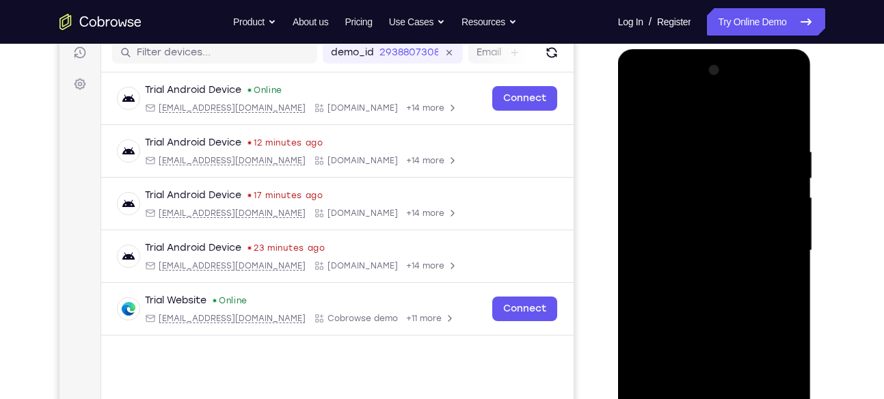
click at [746, 111] on div at bounding box center [714, 250] width 172 height 383
click at [776, 200] on div at bounding box center [714, 250] width 172 height 383
drag, startPoint x: 736, startPoint y: 281, endPoint x: 746, endPoint y: 124, distance: 156.9
click at [746, 124] on div at bounding box center [714, 250] width 172 height 383
click at [767, 189] on div at bounding box center [714, 250] width 172 height 383
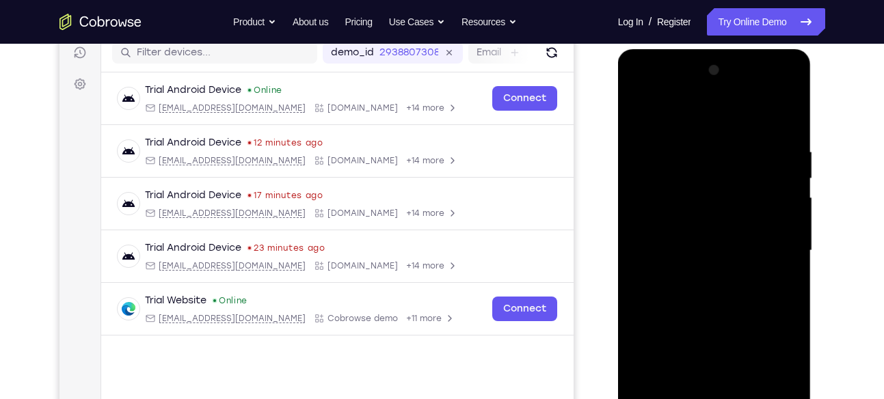
drag, startPoint x: 720, startPoint y: 273, endPoint x: 731, endPoint y: 115, distance: 158.3
click at [731, 115] on div at bounding box center [714, 250] width 172 height 383
click at [769, 189] on div at bounding box center [714, 250] width 172 height 383
